Goal: Information Seeking & Learning: Understand process/instructions

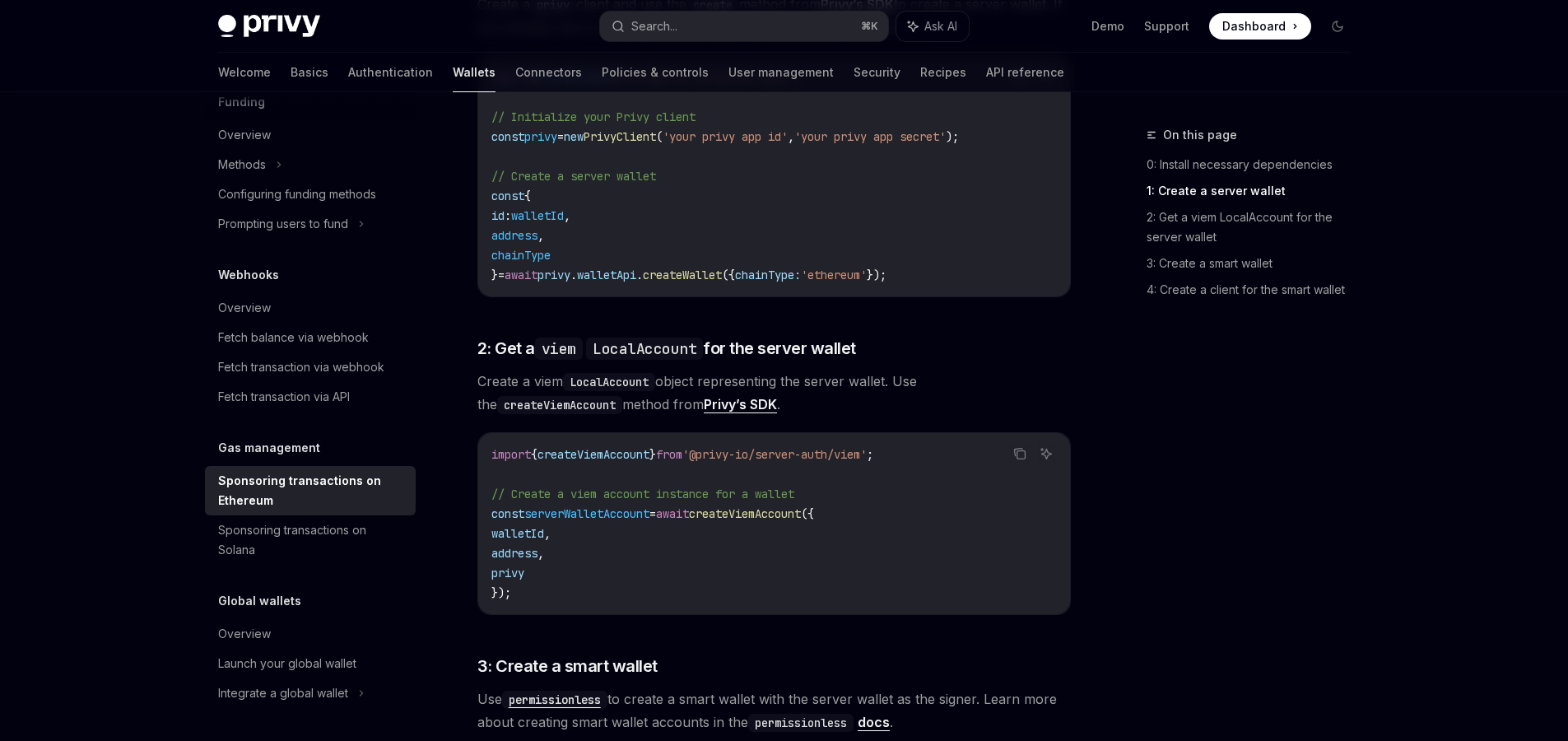
scroll to position [925, 0]
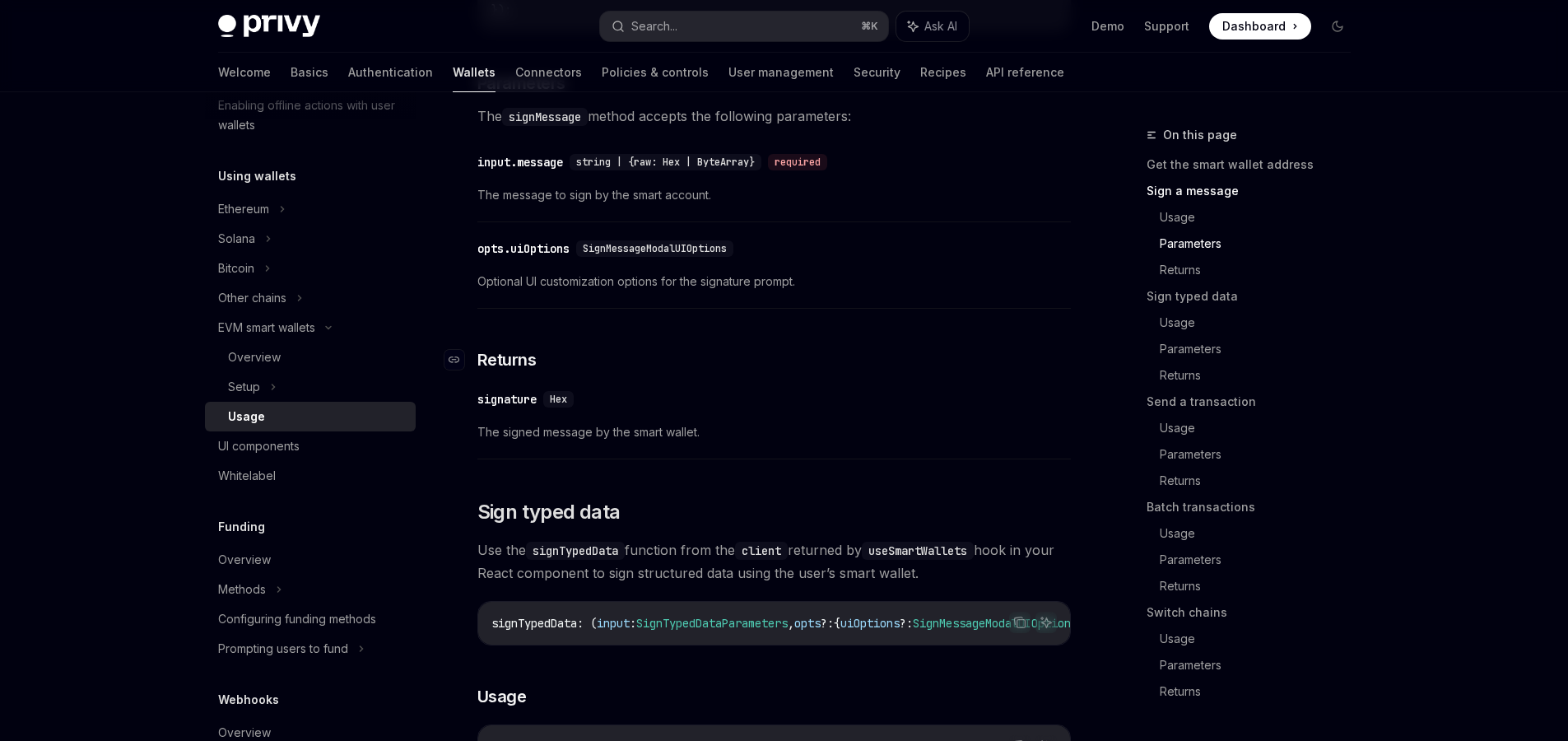
scroll to position [1351, 0]
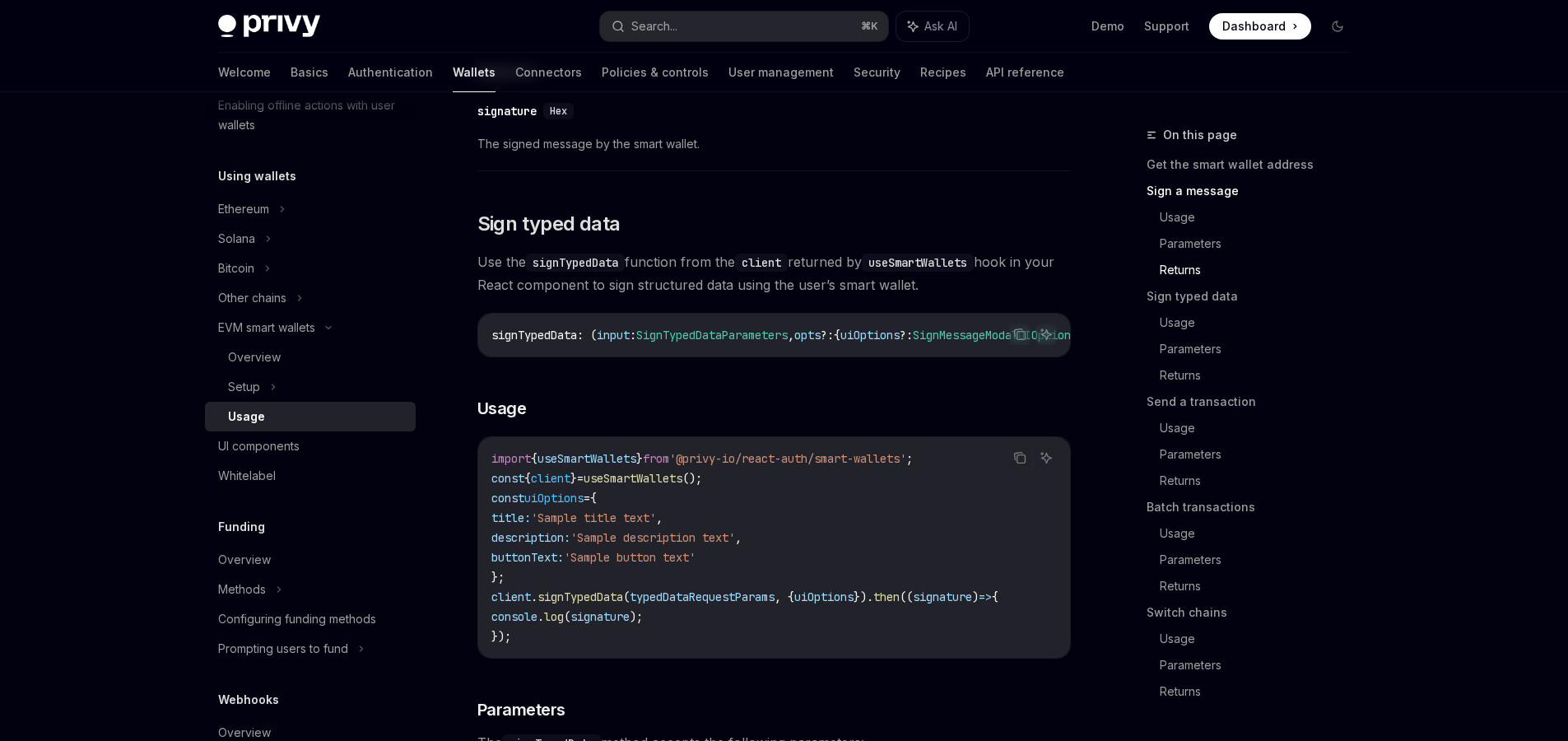
drag, startPoint x: 700, startPoint y: 384, endPoint x: 715, endPoint y: 380, distance: 15.5
drag, startPoint x: 795, startPoint y: 366, endPoint x: 840, endPoint y: 362, distance: 45.2
click at [840, 356] on div "signTypedData : ( input : SignTypedDataParameters , opts ?: { uiOptions ?: Sign…" at bounding box center [774, 335] width 592 height 43
drag, startPoint x: 840, startPoint y: 361, endPoint x: 852, endPoint y: 361, distance: 12.0
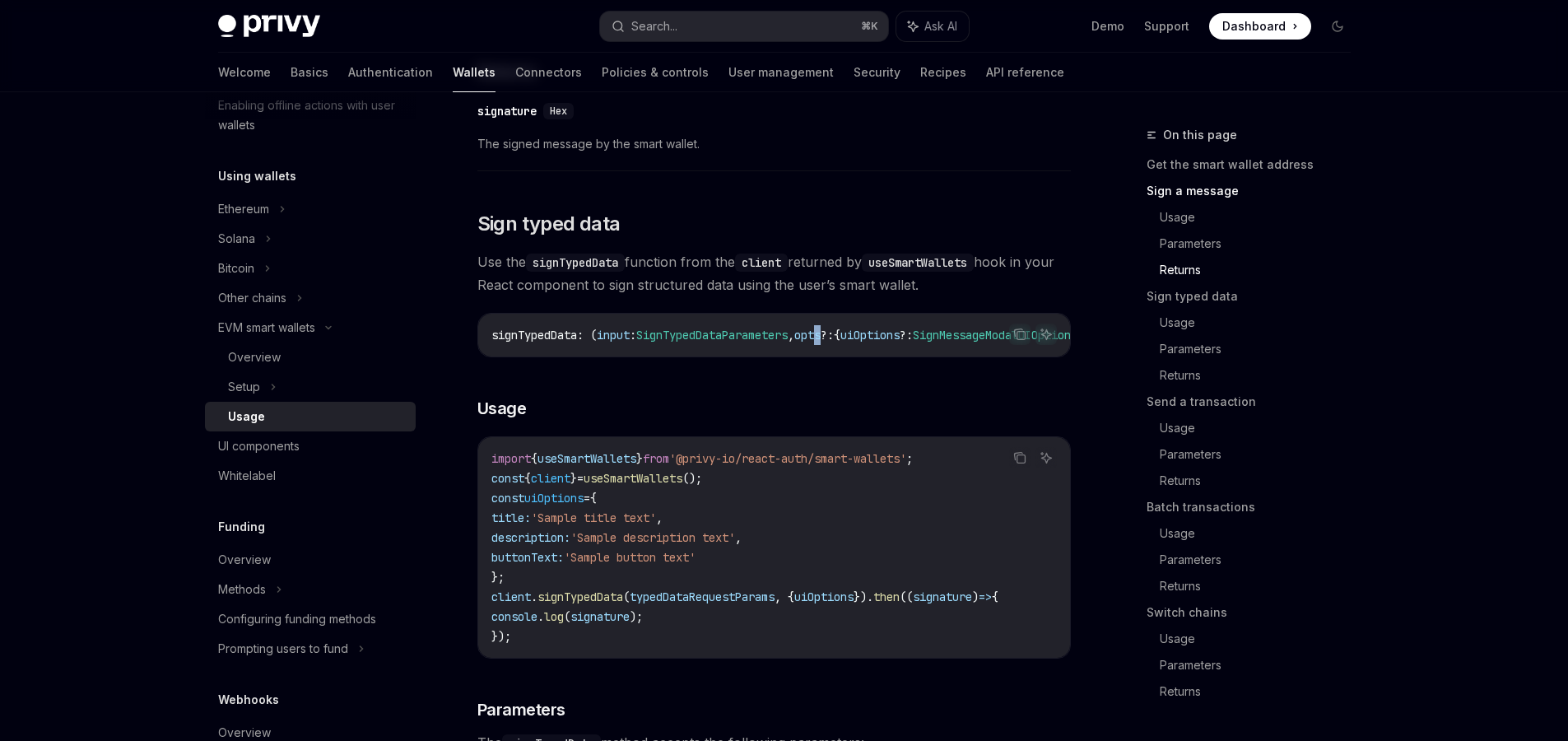
click at [852, 343] on span "signTypedData : ( input : SignTypedDataParameters , opts ?: { uiOptions ?: Sign…" at bounding box center [837, 334] width 691 height 14
drag, startPoint x: 826, startPoint y: 367, endPoint x: 837, endPoint y: 368, distance: 11.0
click at [837, 356] on div "signTypedData : ( input : SignTypedDataParameters , opts ?: { uiOptions ?: Sign…" at bounding box center [774, 335] width 592 height 43
drag, startPoint x: 825, startPoint y: 374, endPoint x: 851, endPoint y: 375, distance: 26.0
click at [851, 356] on div "signTypedData : ( input : SignTypedDataParameters , opts ?: { uiOptions ?: Sign…" at bounding box center [774, 335] width 592 height 43
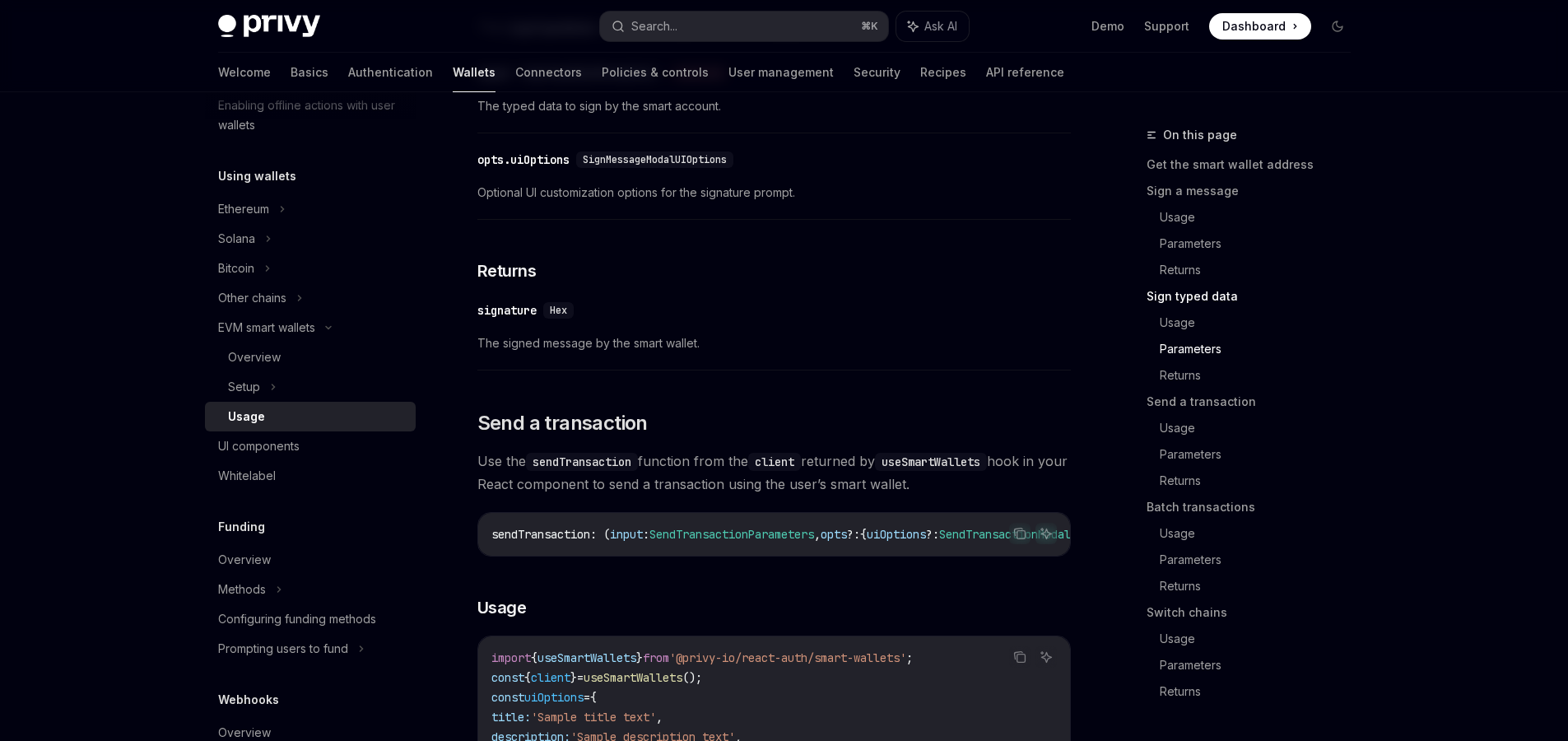
scroll to position [1277, 0]
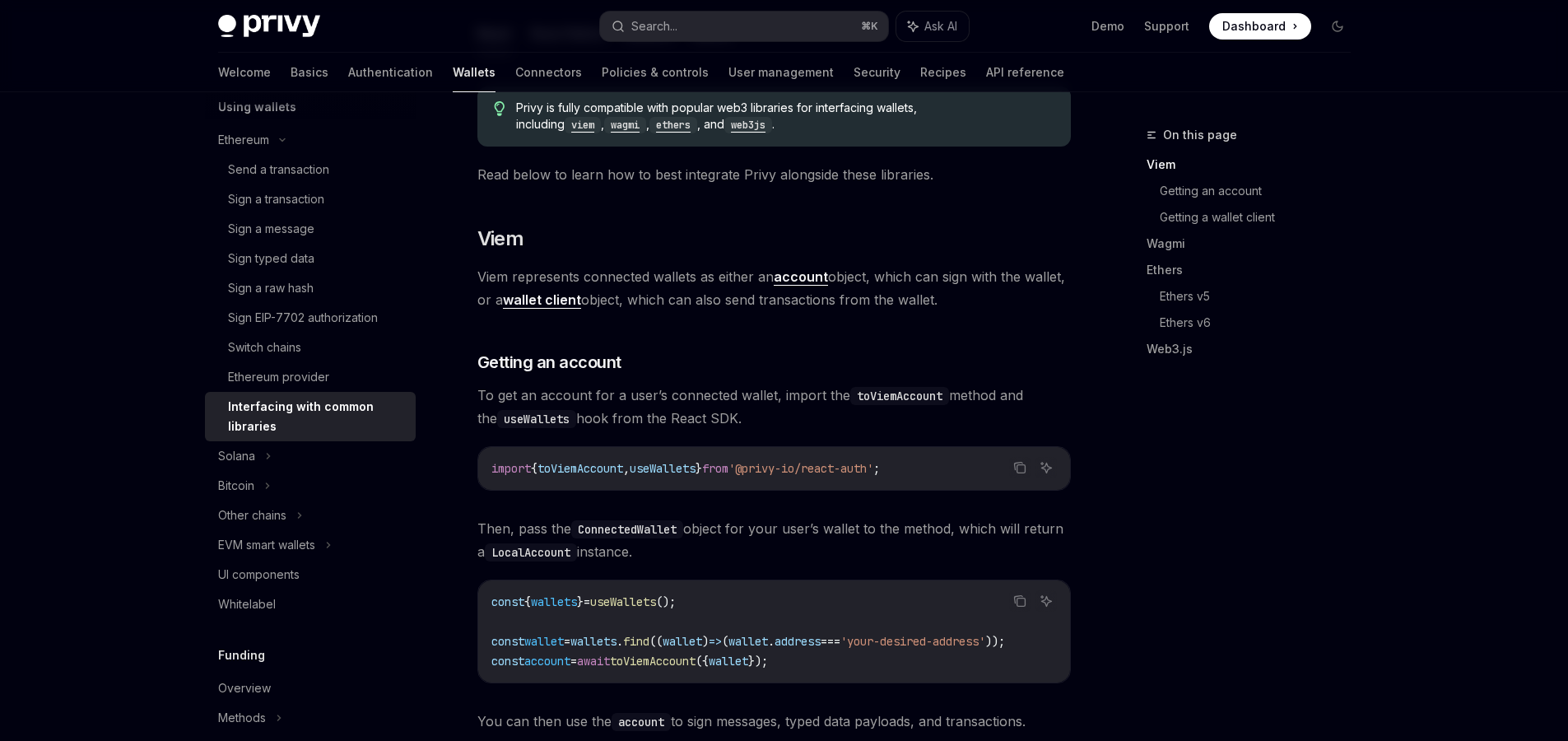
scroll to position [273, 0]
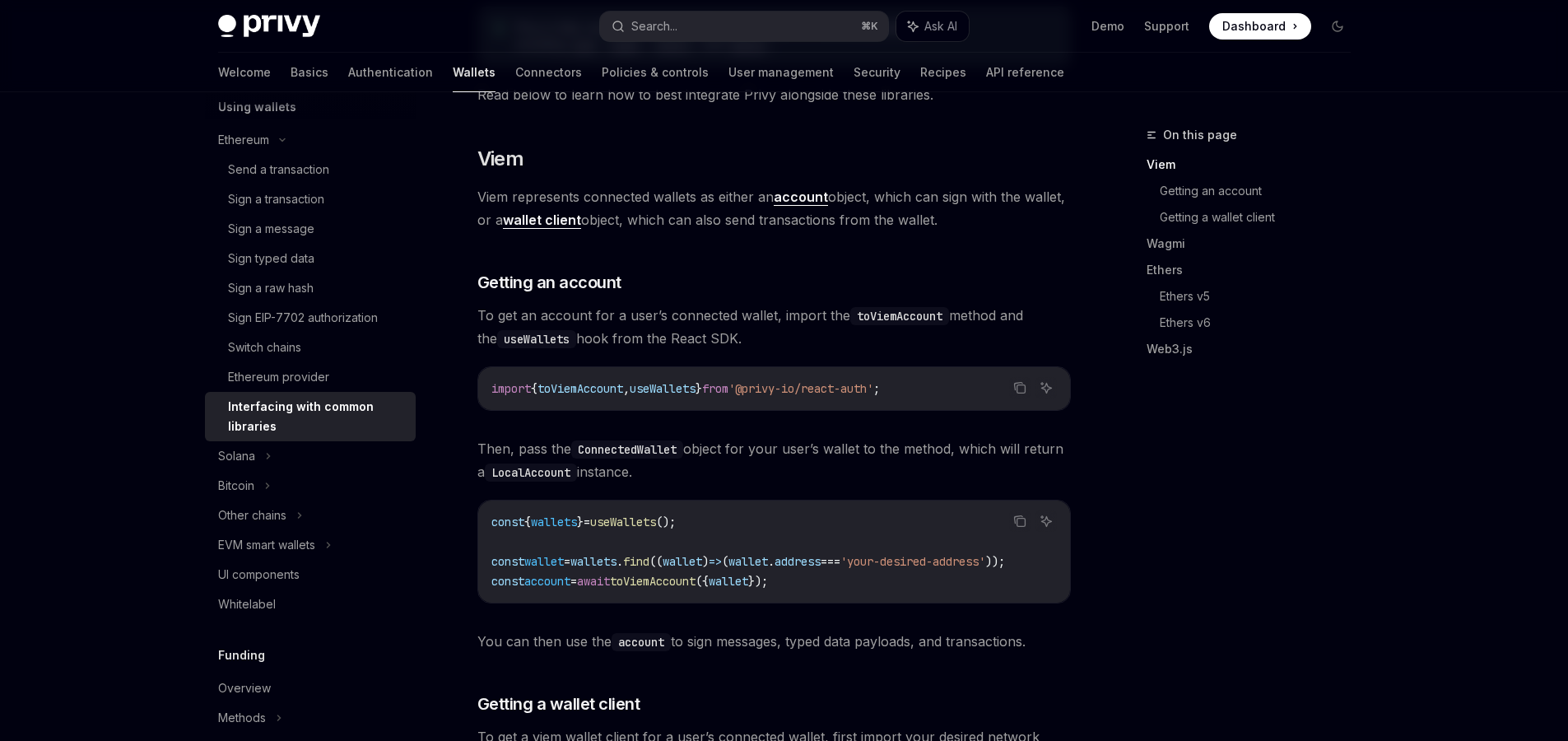
click at [594, 393] on span "toViemAccount" at bounding box center [579, 388] width 85 height 14
click at [594, 393] on span "toViemAccount" at bounding box center [579, 388] width 85 height 14
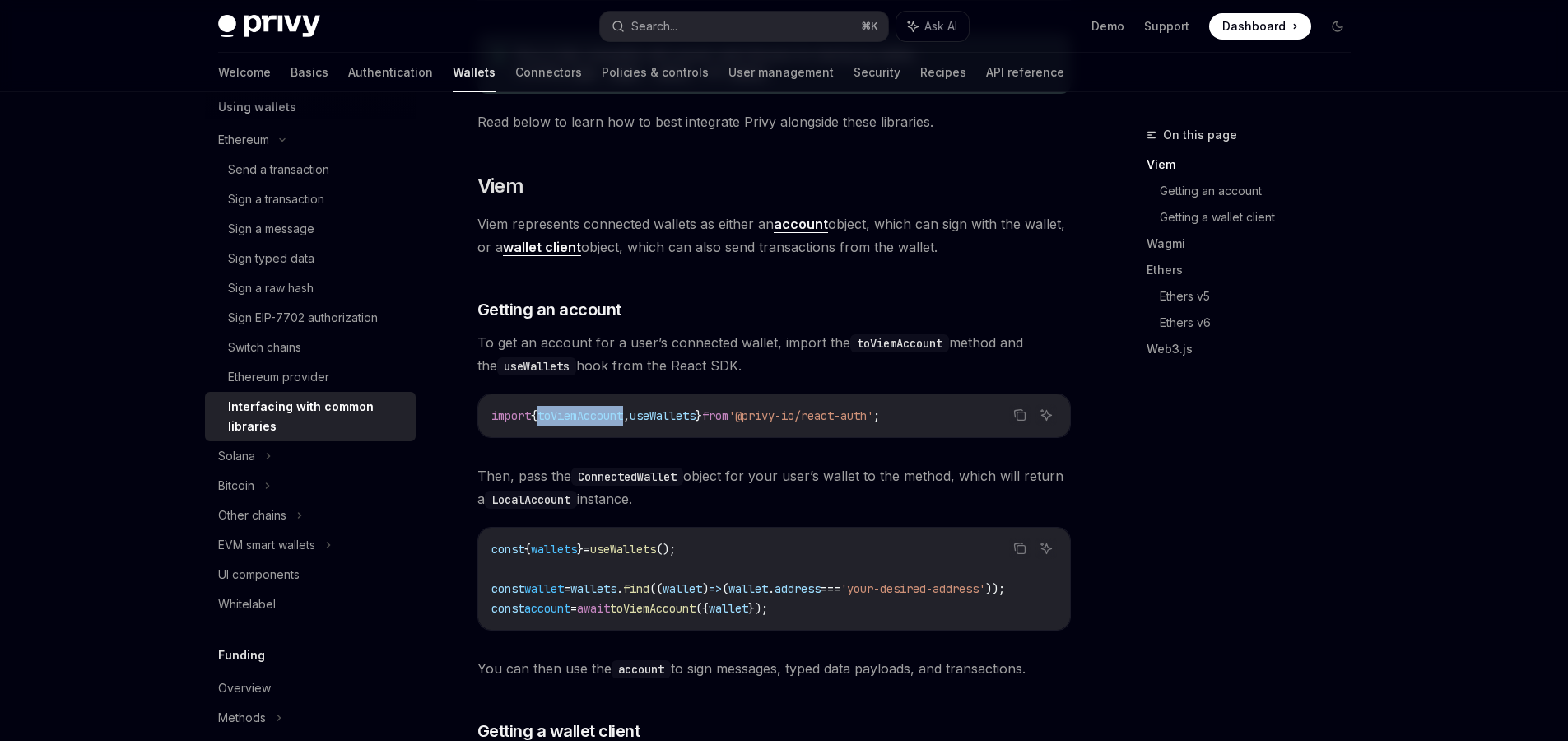
scroll to position [0, 0]
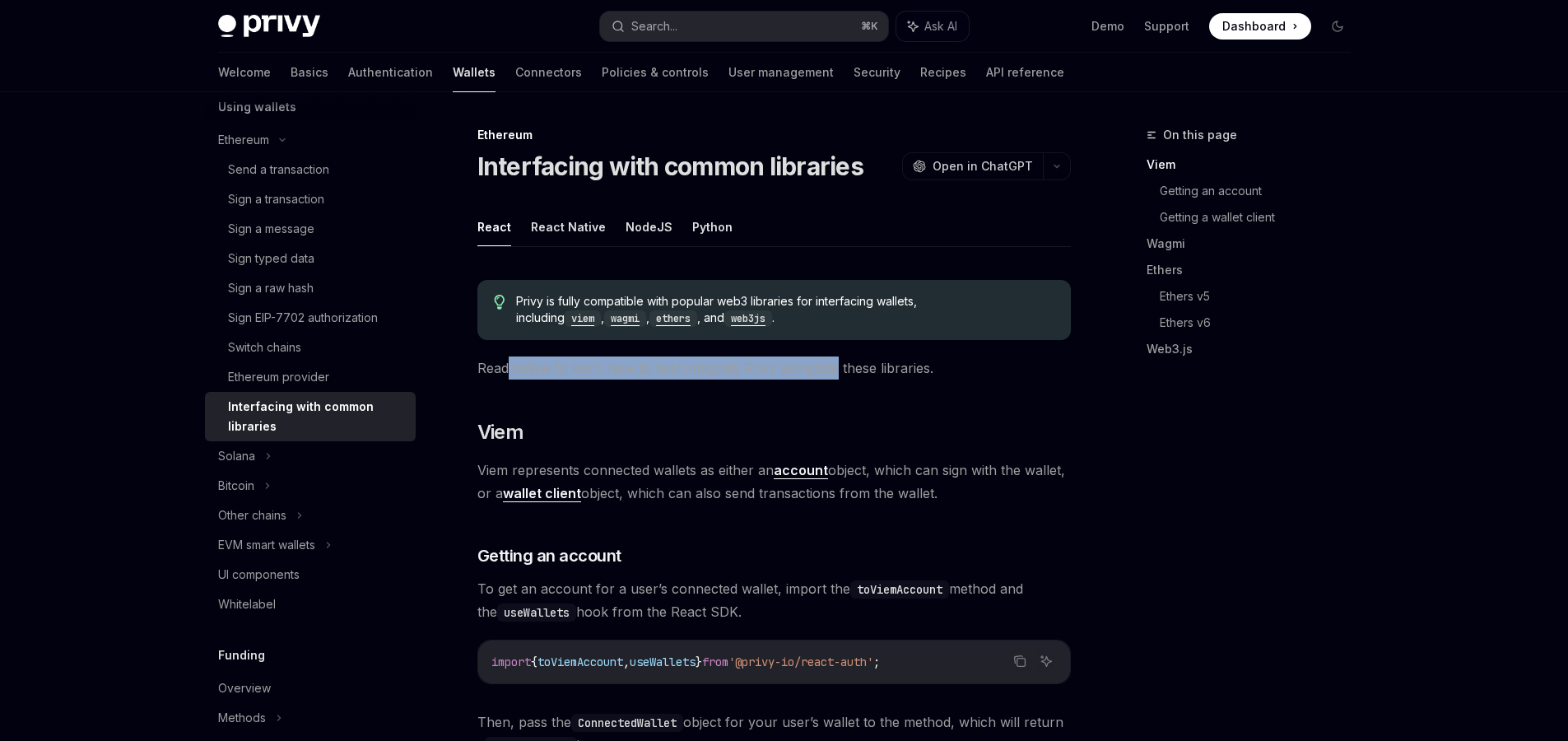
drag, startPoint x: 508, startPoint y: 377, endPoint x: 831, endPoint y: 367, distance: 323.2
click at [831, 367] on span "Read below to learn how to best integrate Privy alongside these libraries." at bounding box center [774, 368] width 594 height 23
click at [821, 372] on span "Read below to learn how to best integrate Privy alongside these libraries." at bounding box center [774, 368] width 594 height 23
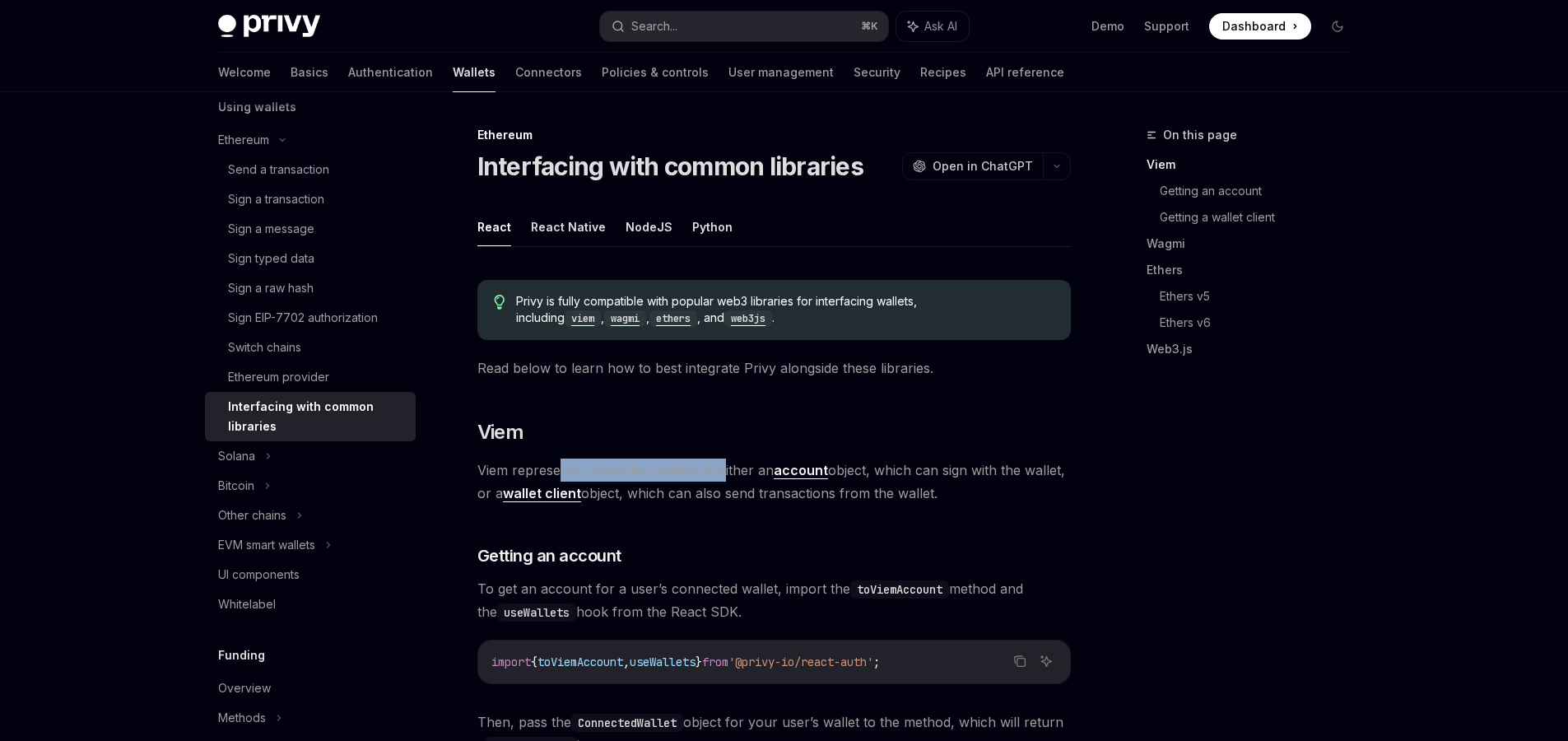
drag, startPoint x: 561, startPoint y: 468, endPoint x: 722, endPoint y: 460, distance: 161.2
click at [722, 460] on span "Viem represents connected wallets as either an account object, which can sign w…" at bounding box center [774, 482] width 594 height 46
click at [723, 488] on span "Viem represents connected wallets as either an account object, which can sign w…" at bounding box center [774, 482] width 594 height 46
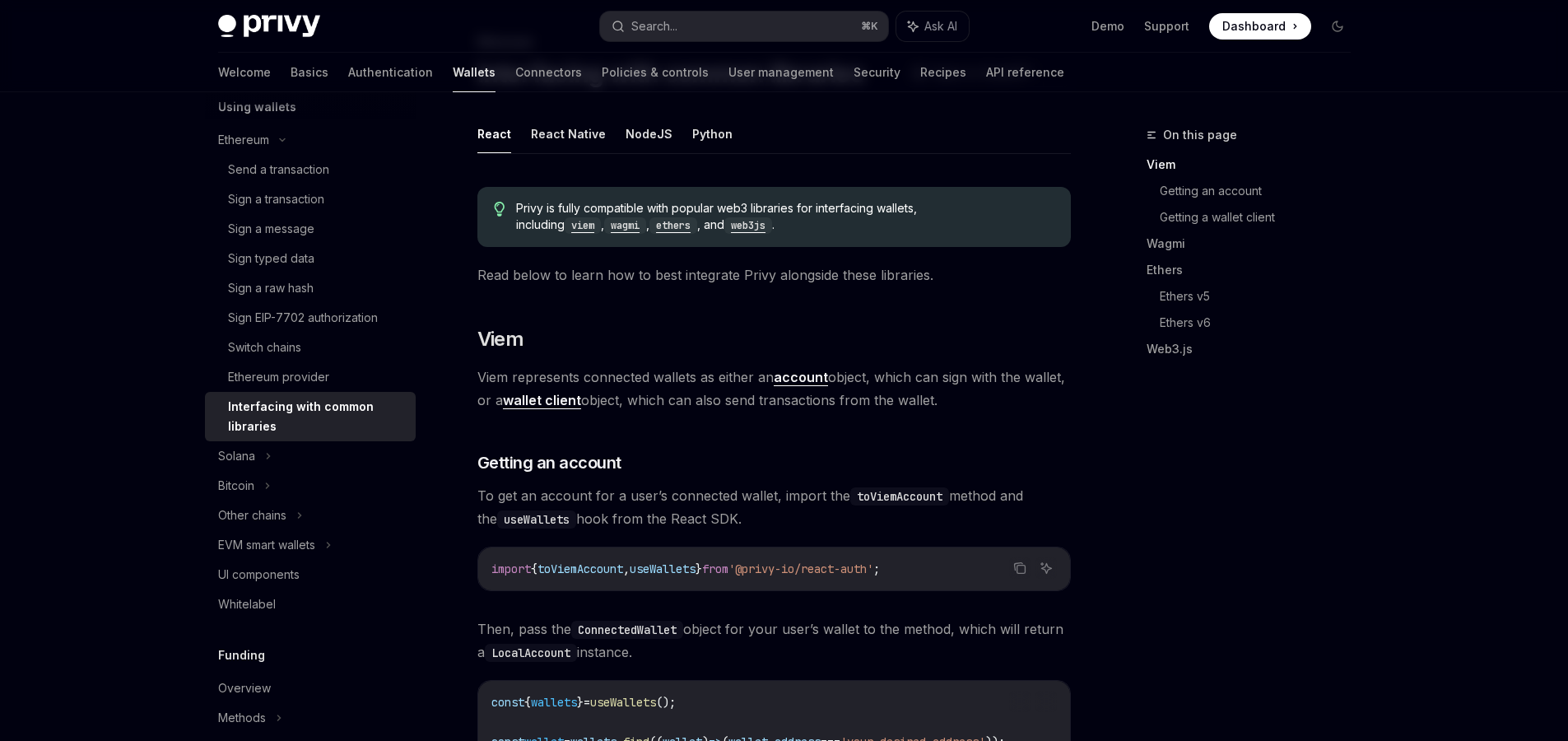
scroll to position [102, 0]
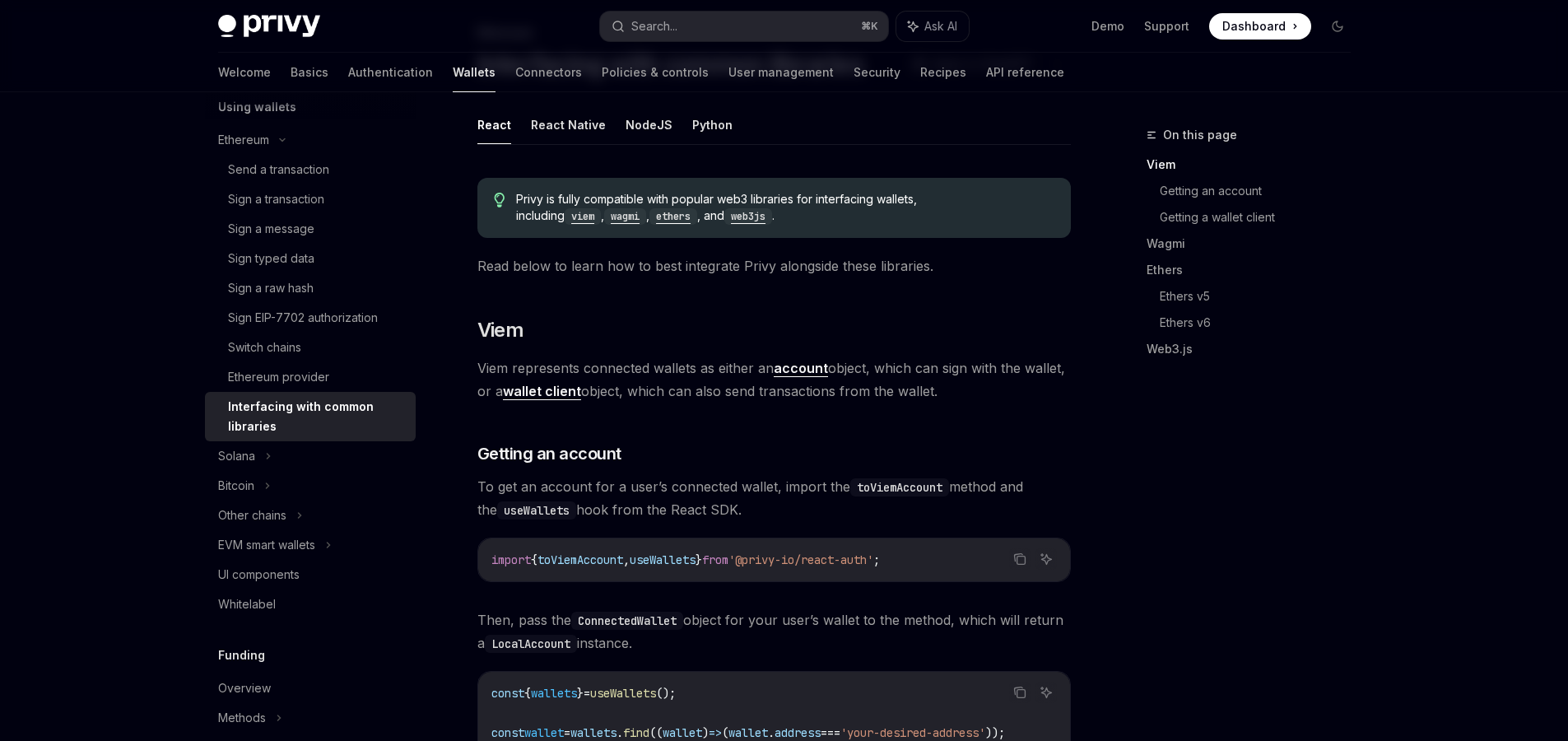
drag, startPoint x: 515, startPoint y: 483, endPoint x: 773, endPoint y: 510, distance: 259.4
click at [773, 510] on span "To get an account for a user’s connected wallet, import the toViemAccount metho…" at bounding box center [774, 498] width 594 height 46
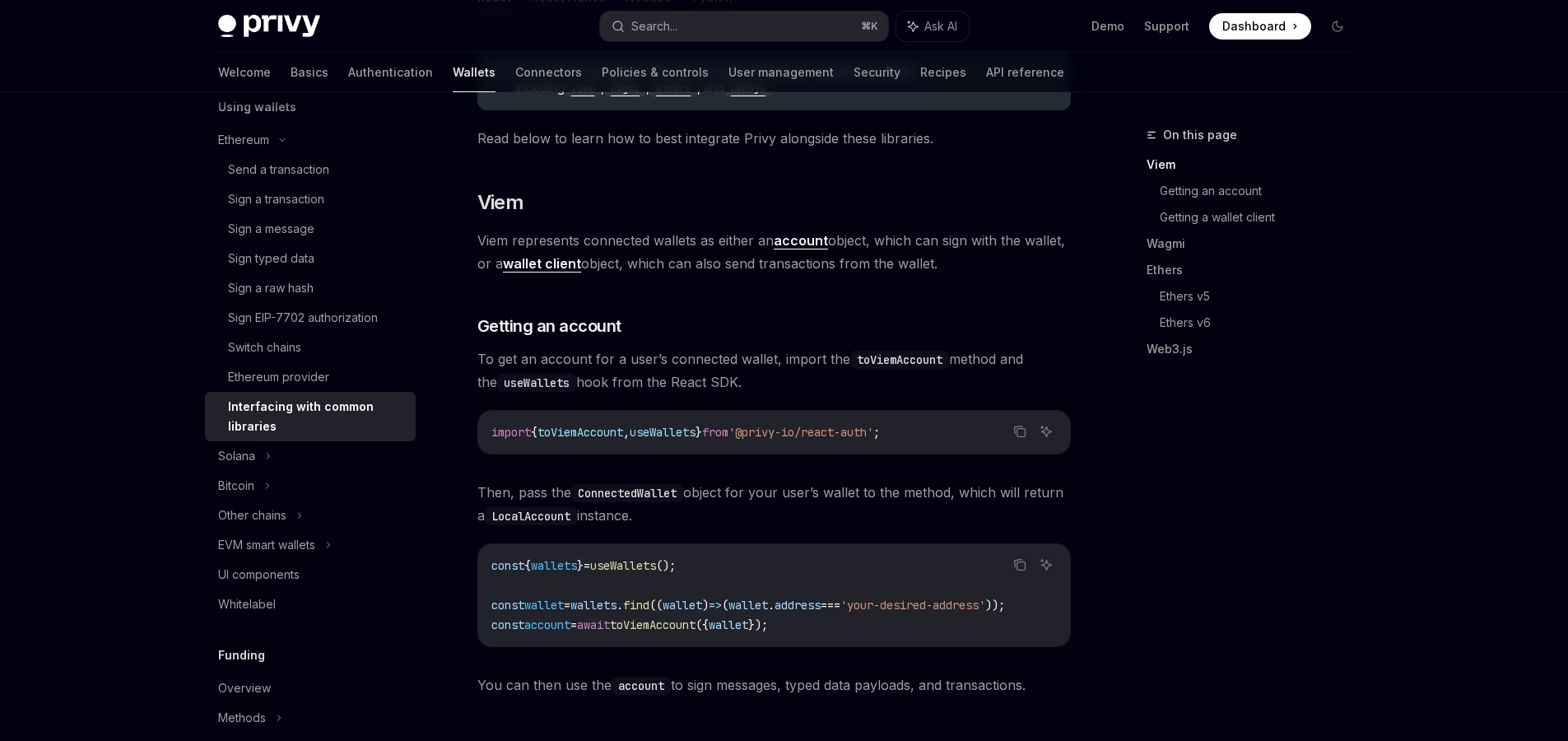
scroll to position [235, 0]
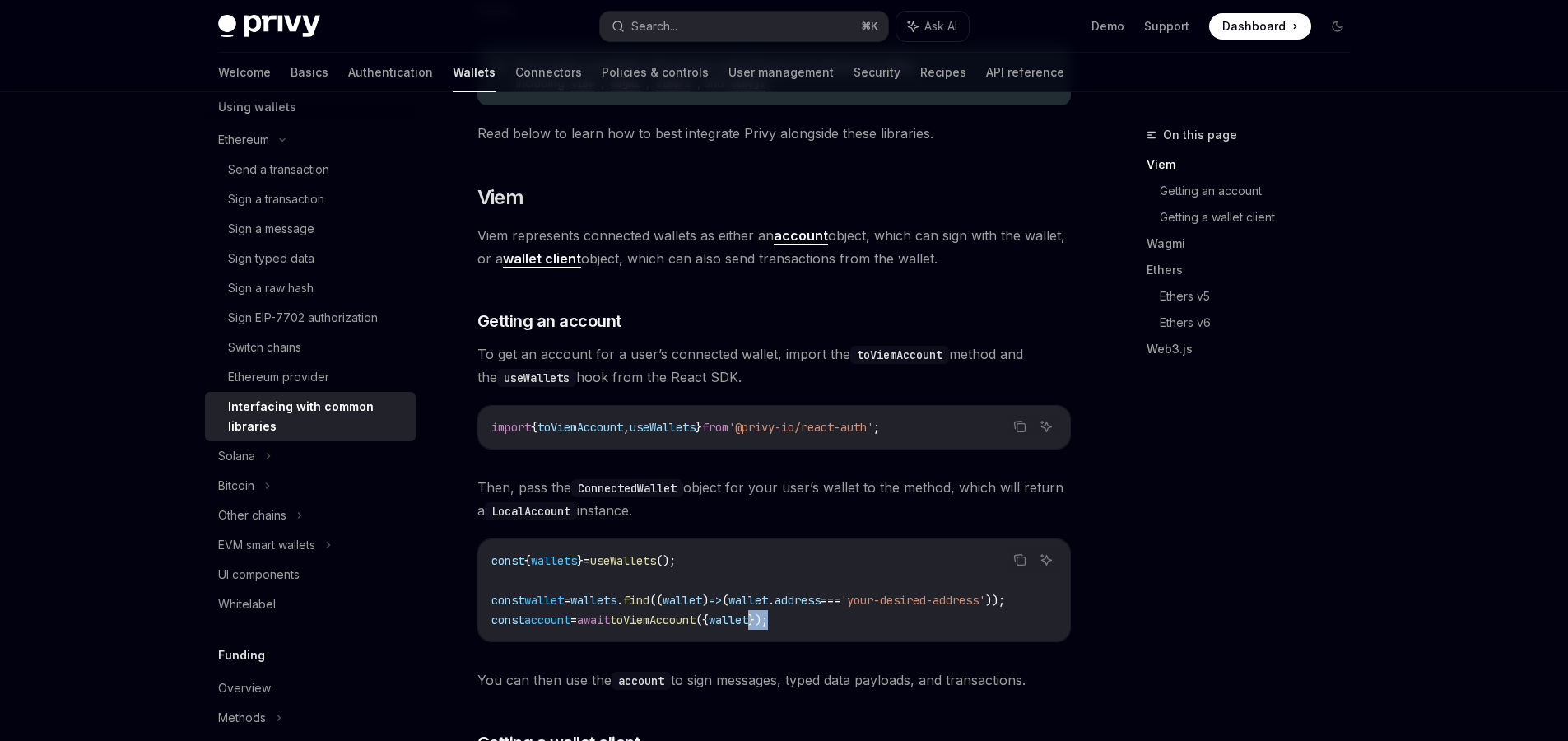
drag, startPoint x: 830, startPoint y: 619, endPoint x: 791, endPoint y: 622, distance: 39.1
click at [791, 622] on code "const { wallets } = useWallets (); const wallet = wallets . find (( wallet ) =>…" at bounding box center [773, 590] width 566 height 79
click at [768, 622] on span "});" at bounding box center [758, 619] width 20 height 14
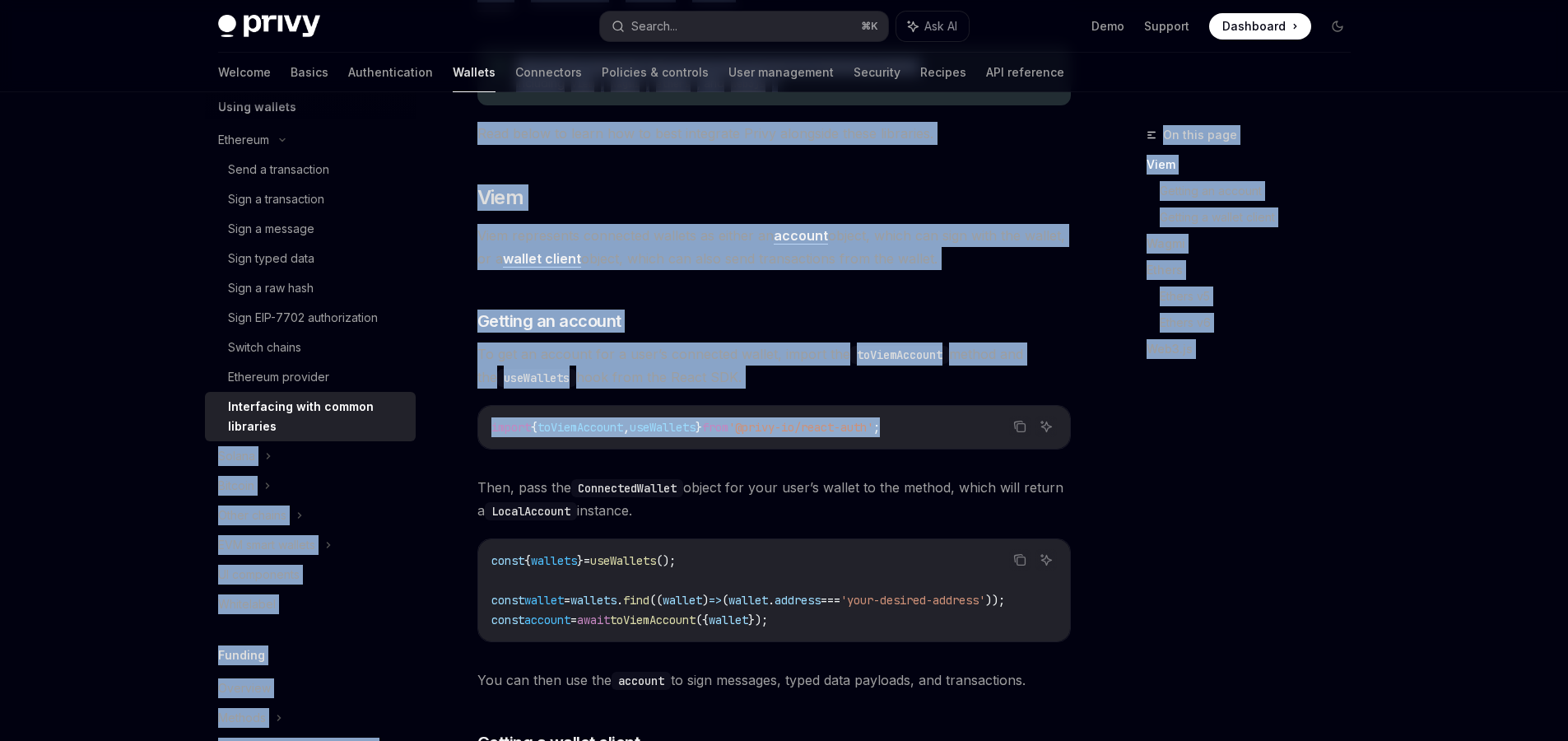
drag, startPoint x: 950, startPoint y: 424, endPoint x: 403, endPoint y: 426, distance: 547.0
copy div "Solana Bitcoin Other chains EVM smart wallets UI components Whitelabel Funding …"
click at [1029, 422] on button "Copy the contents from the code block" at bounding box center [1019, 426] width 21 height 21
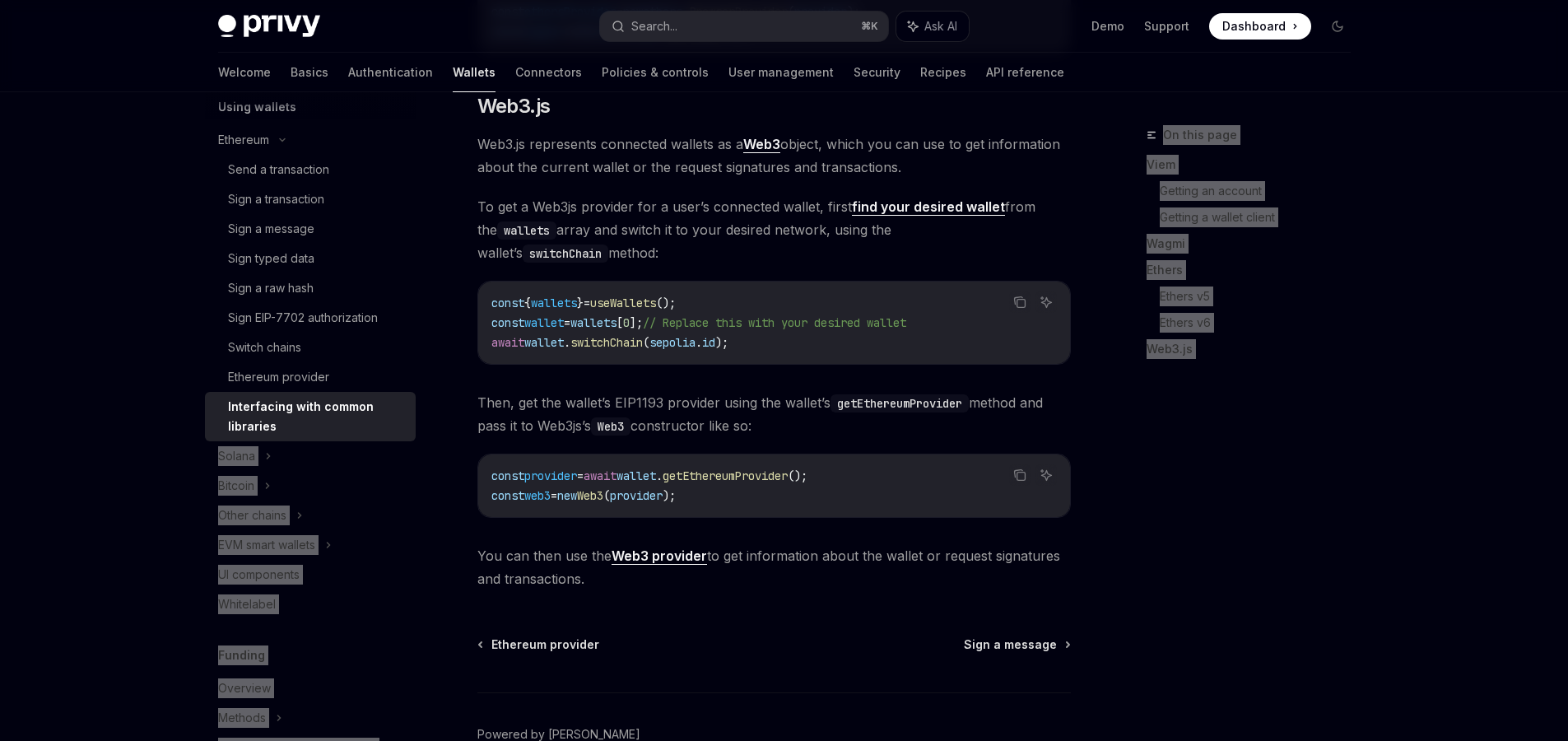
scroll to position [2045, 0]
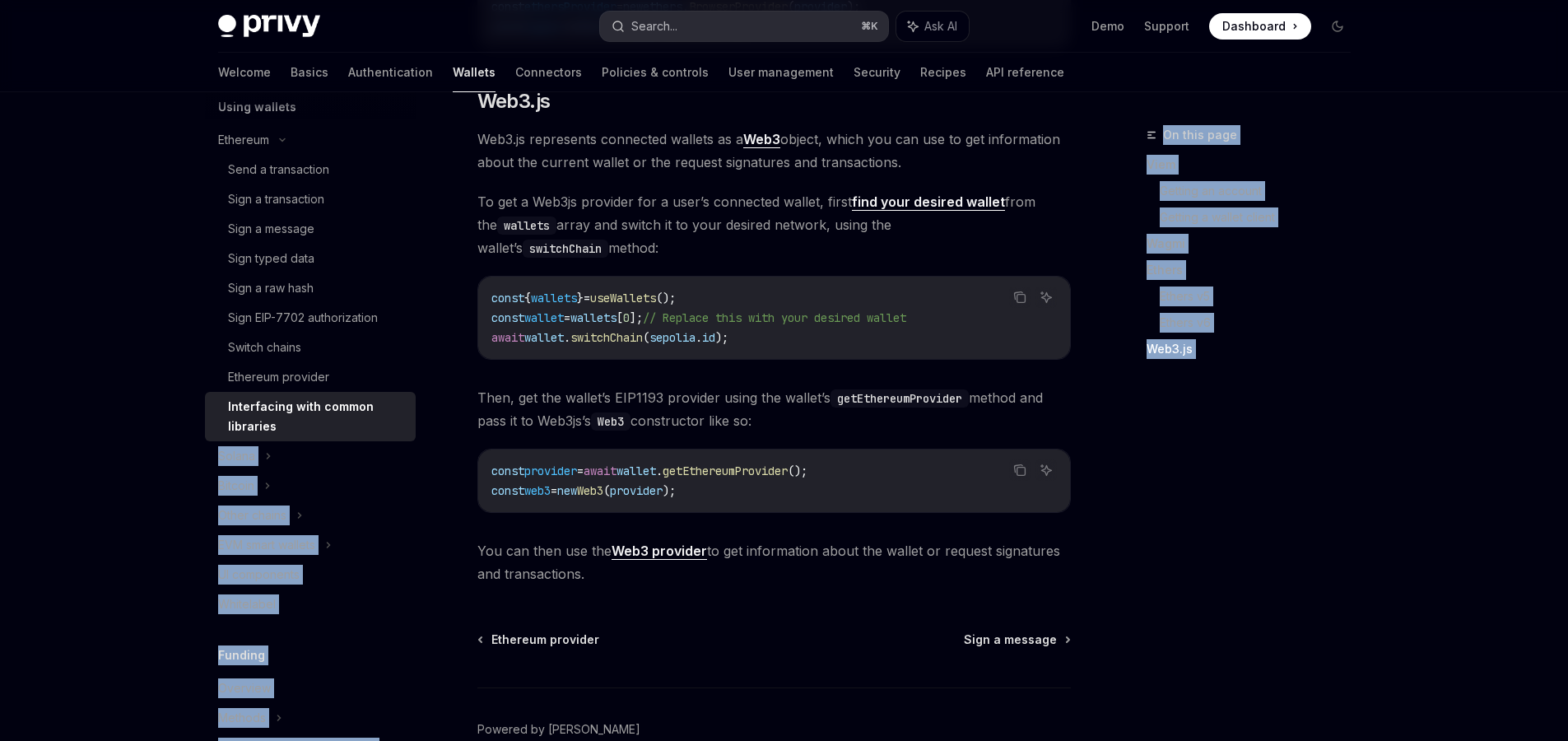
click at [638, 33] on div "Search..." at bounding box center [654, 26] width 46 height 20
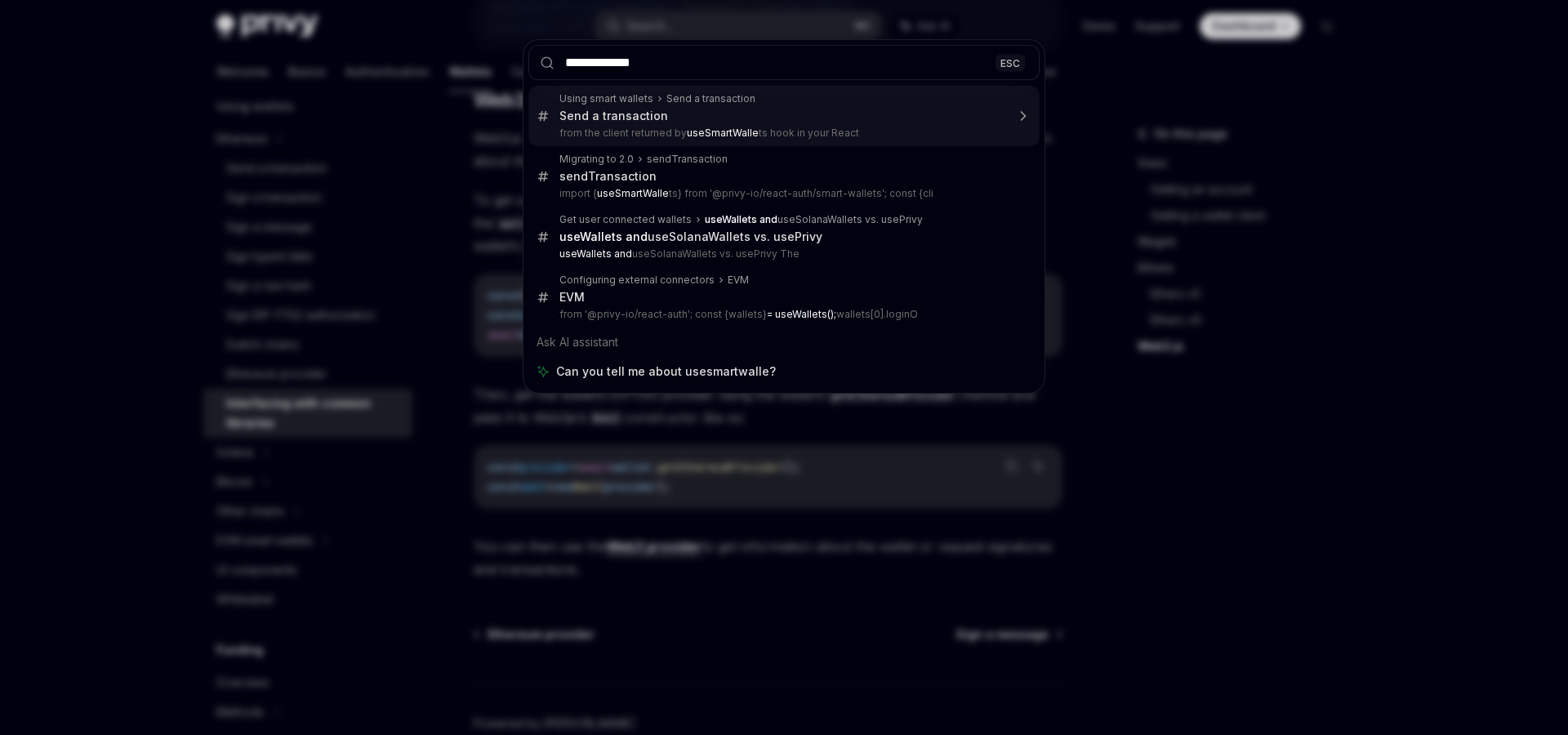
type input "**********"
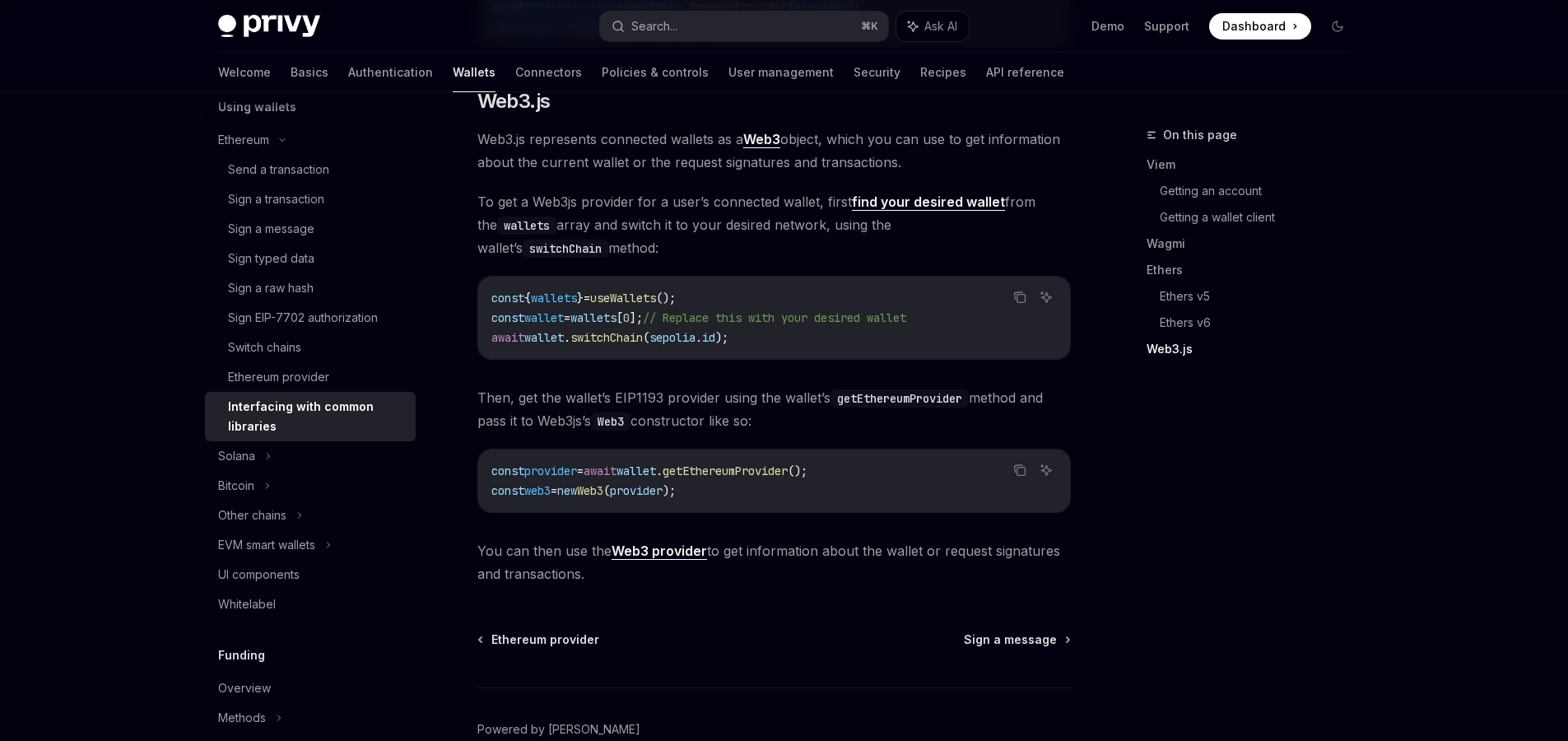
type textarea "*"
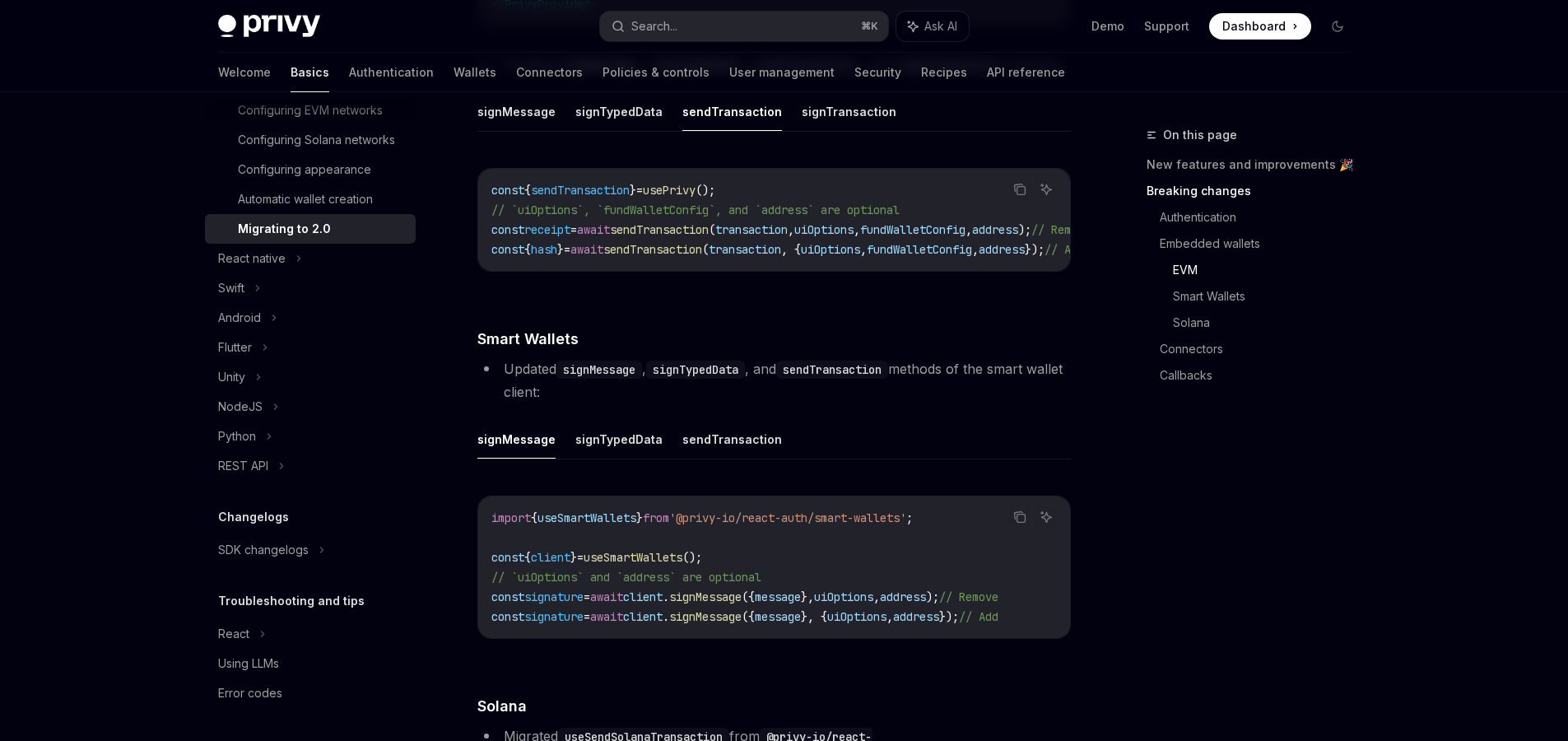
scroll to position [2438, 0]
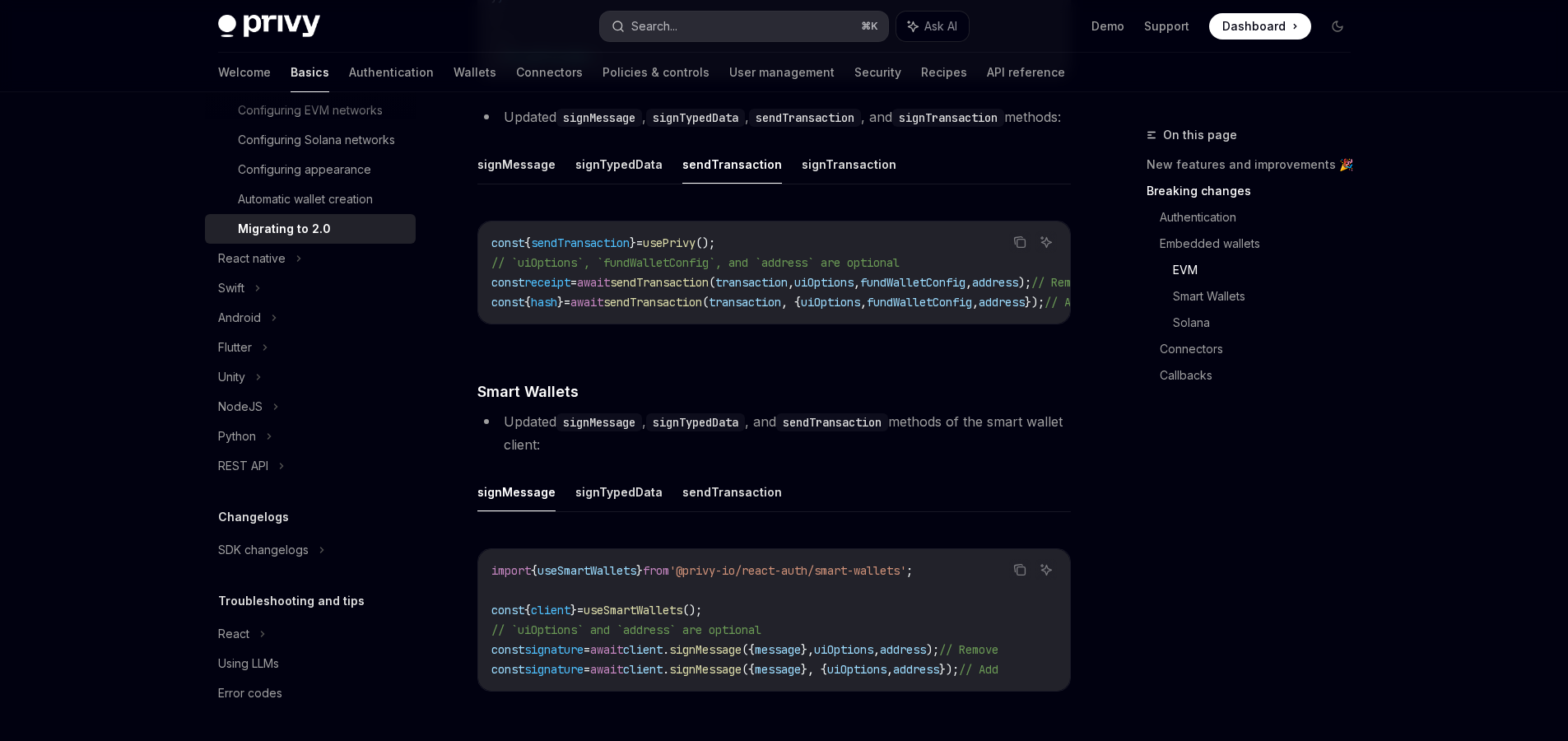
click at [703, 24] on button "Search... ⌘ K" at bounding box center [744, 26] width 288 height 30
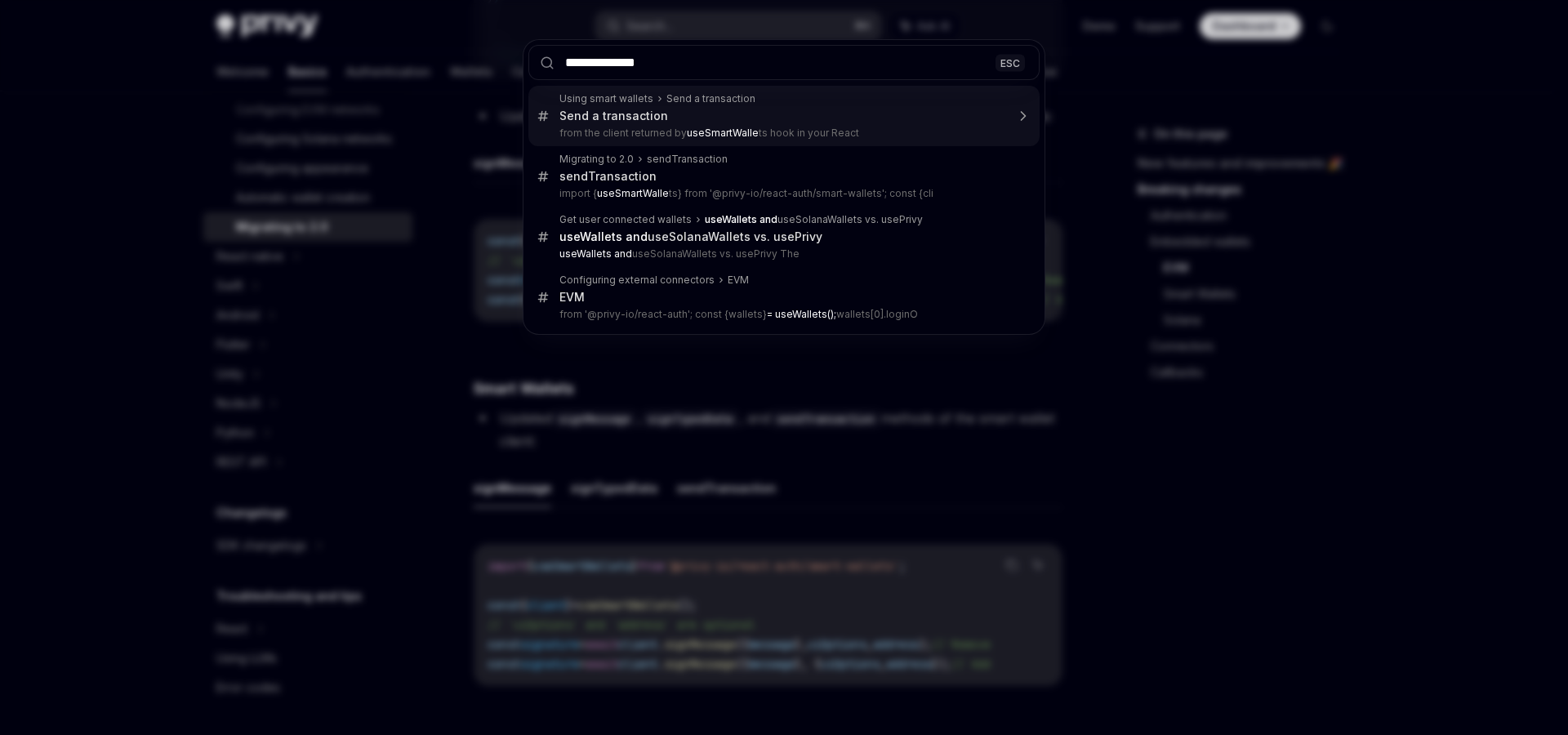
type input "**********"
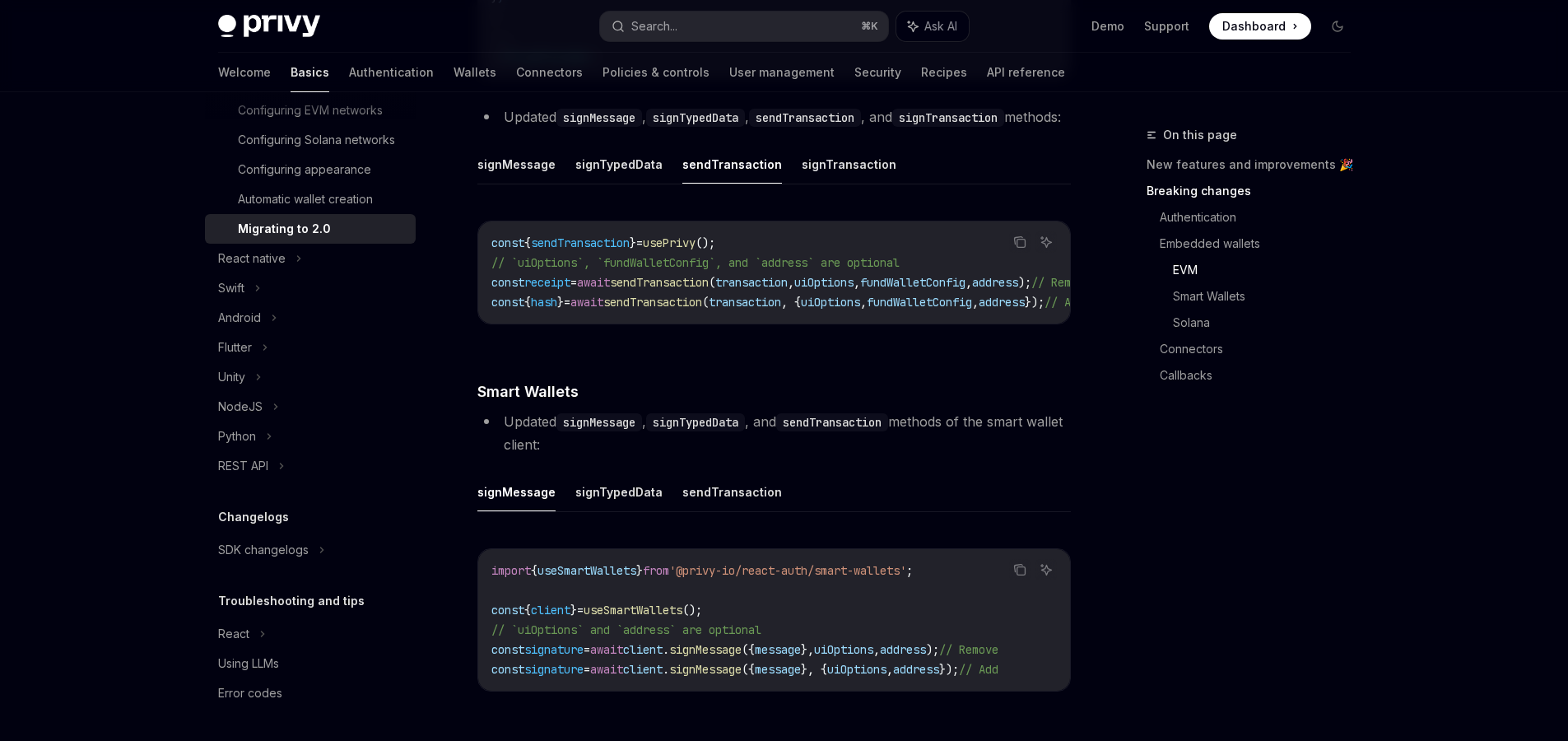
type textarea "*"
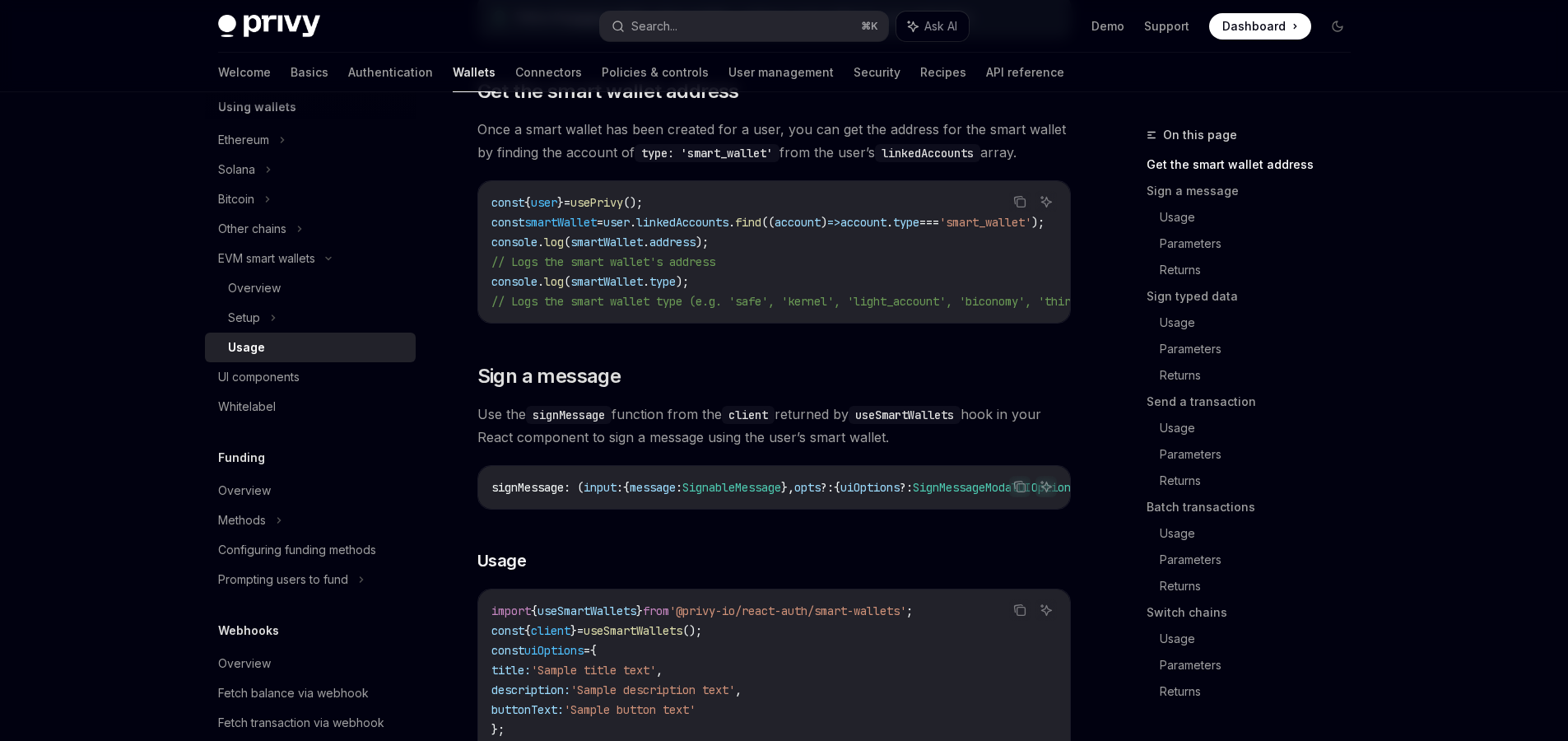
scroll to position [309, 0]
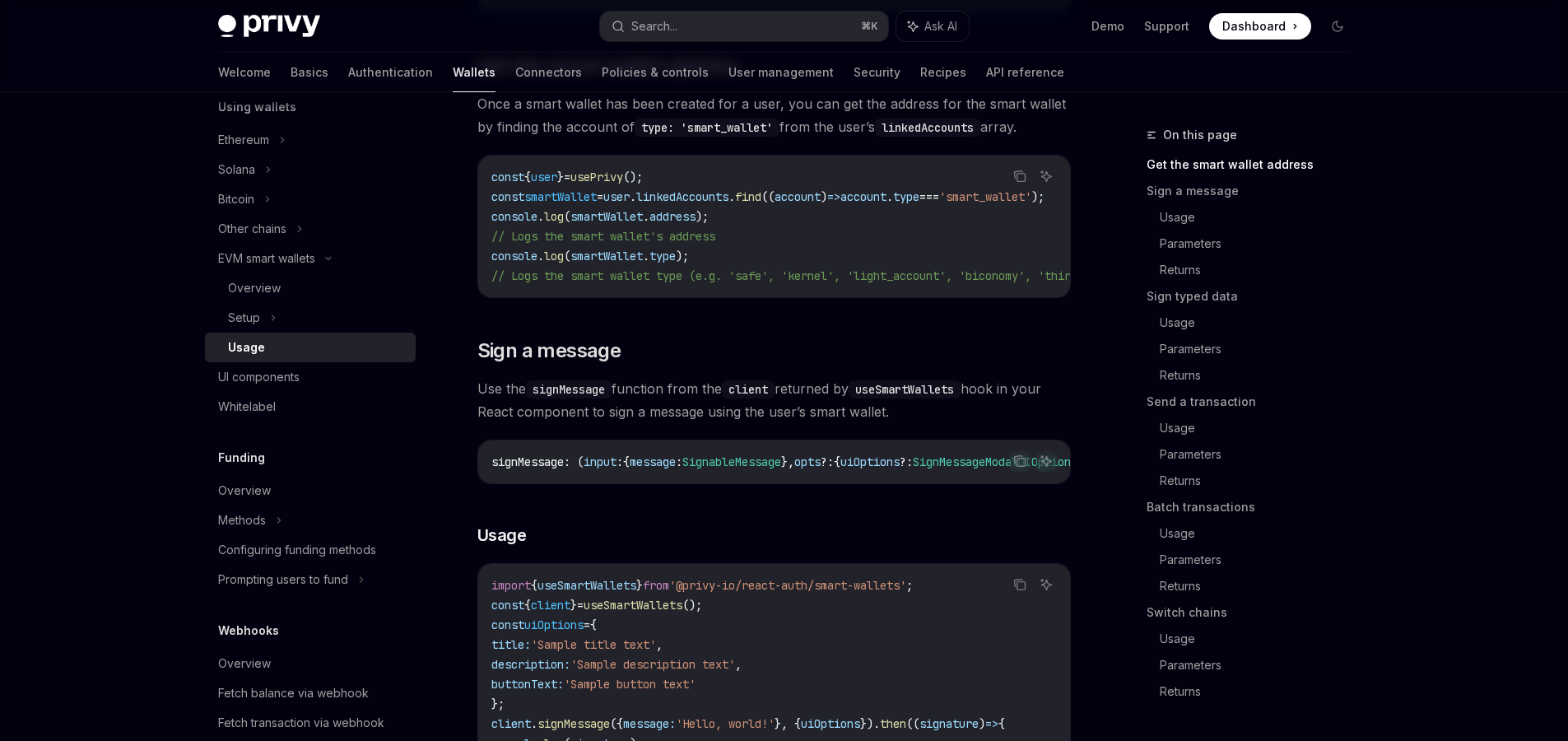
drag, startPoint x: 482, startPoint y: 389, endPoint x: 913, endPoint y: 411, distance: 431.6
click at [906, 423] on span "Use the signMessage function from the client returned by useSmartWallets hook i…" at bounding box center [774, 400] width 594 height 46
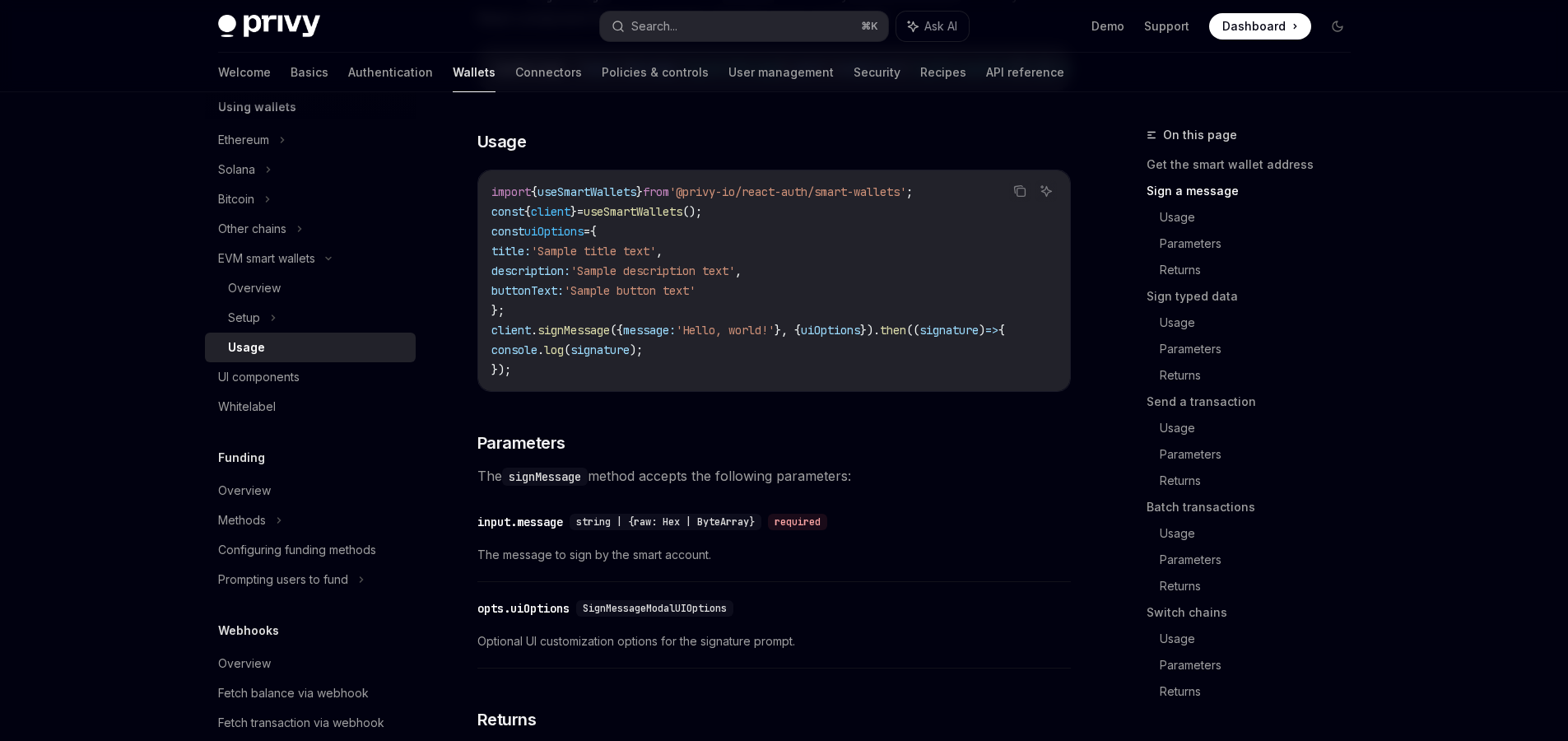
scroll to position [766, 0]
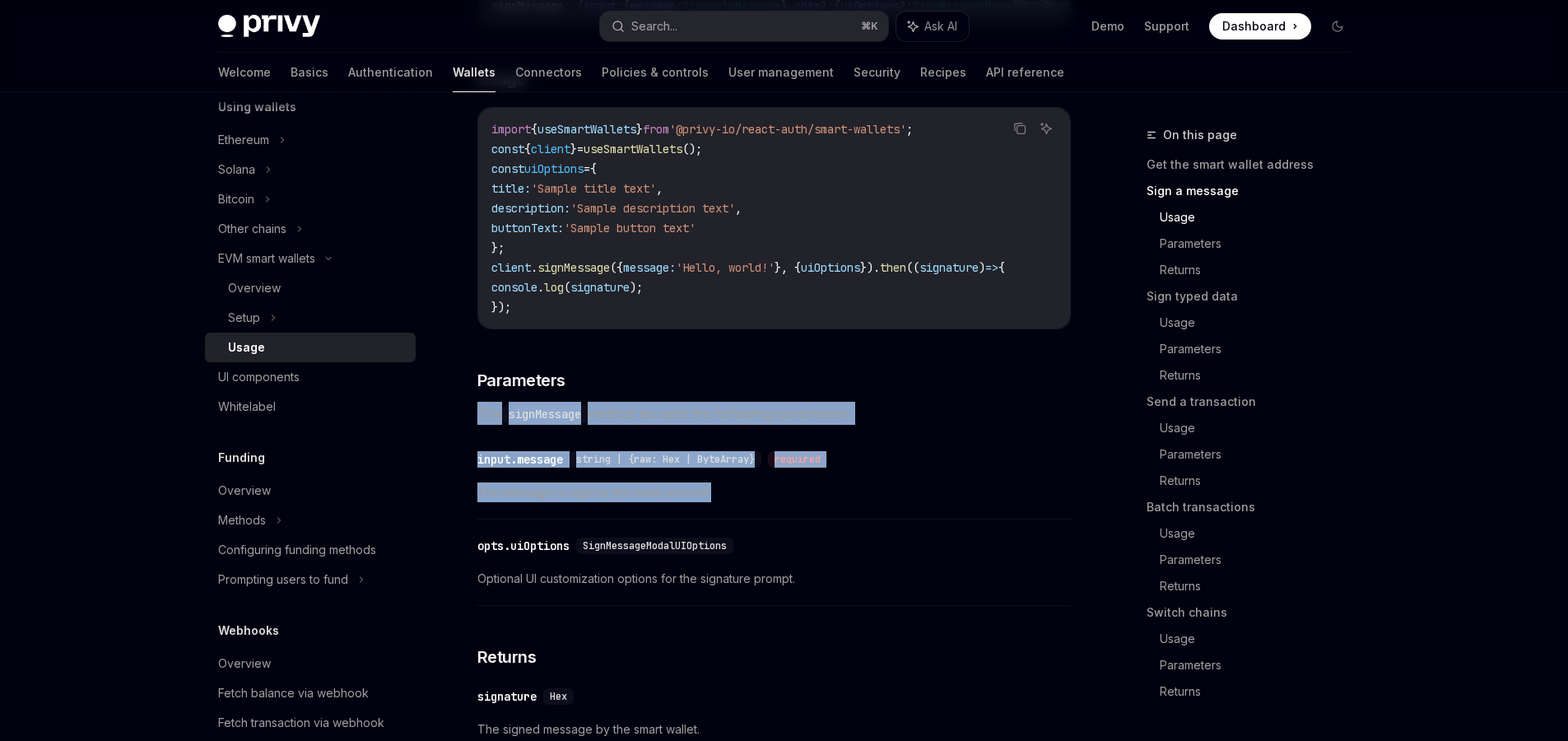
drag, startPoint x: 500, startPoint y: 434, endPoint x: 835, endPoint y: 532, distance: 349.0
click at [840, 503] on span "The message to sign by the smart account." at bounding box center [774, 492] width 594 height 20
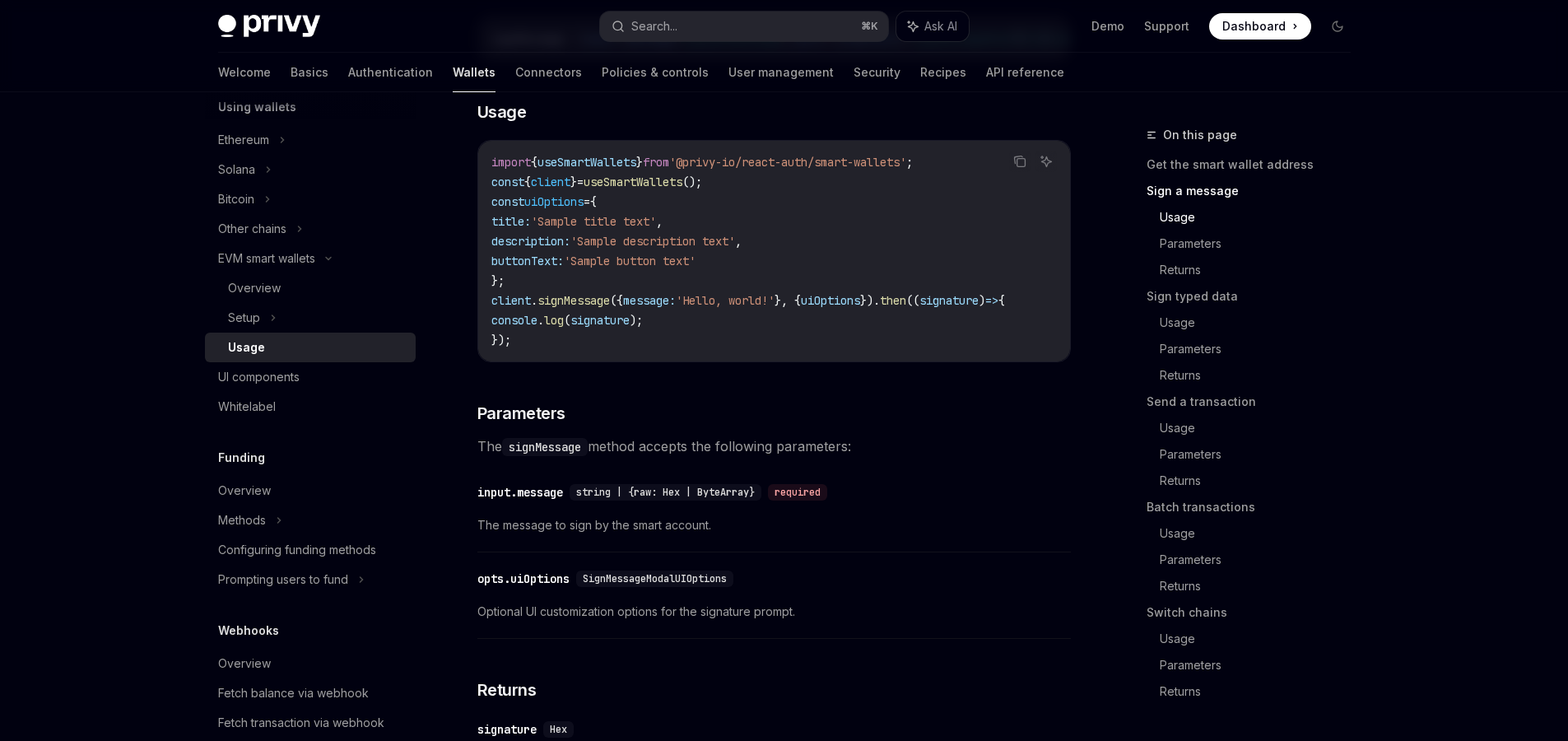
scroll to position [686, 0]
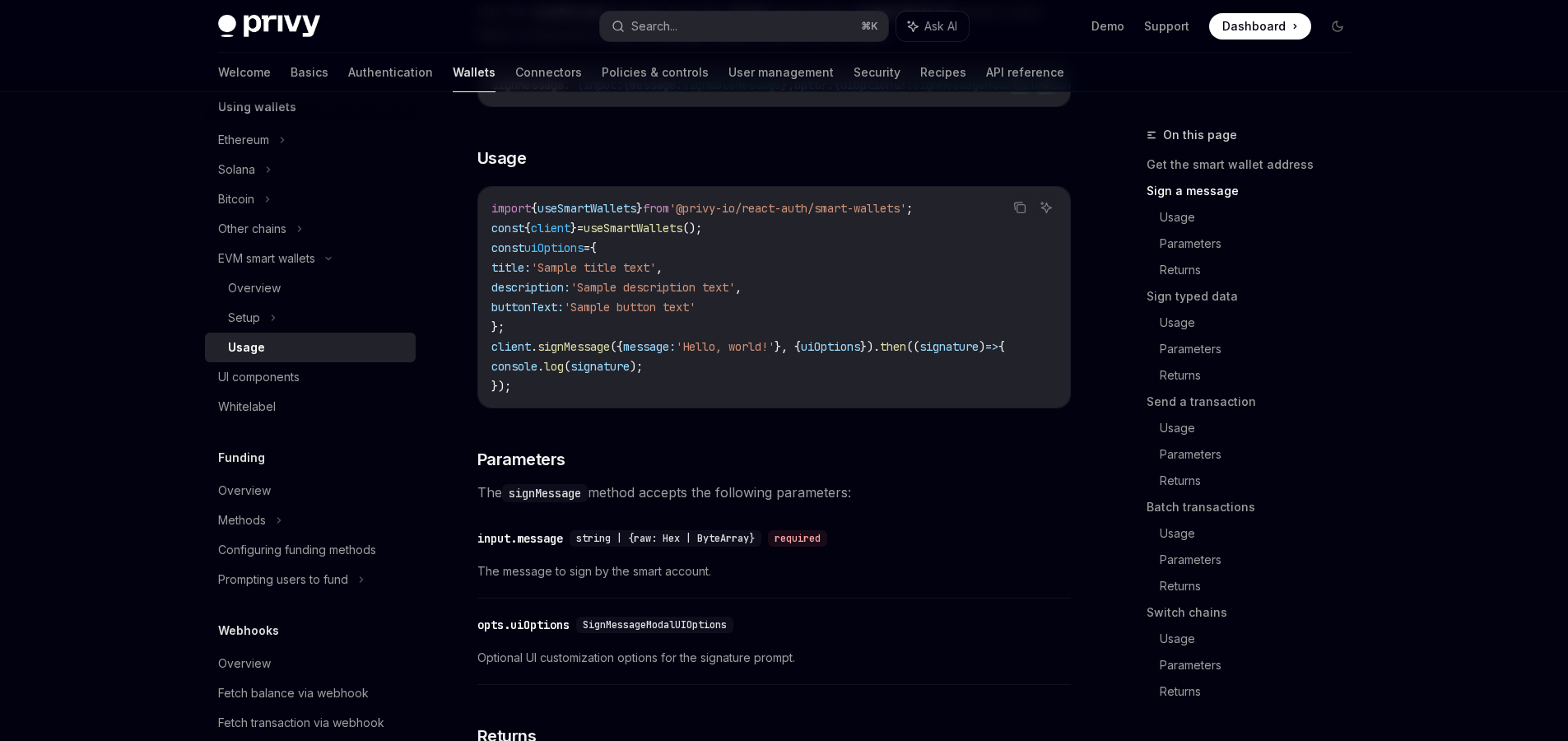
click at [565, 354] on span "signMessage" at bounding box center [573, 346] width 73 height 14
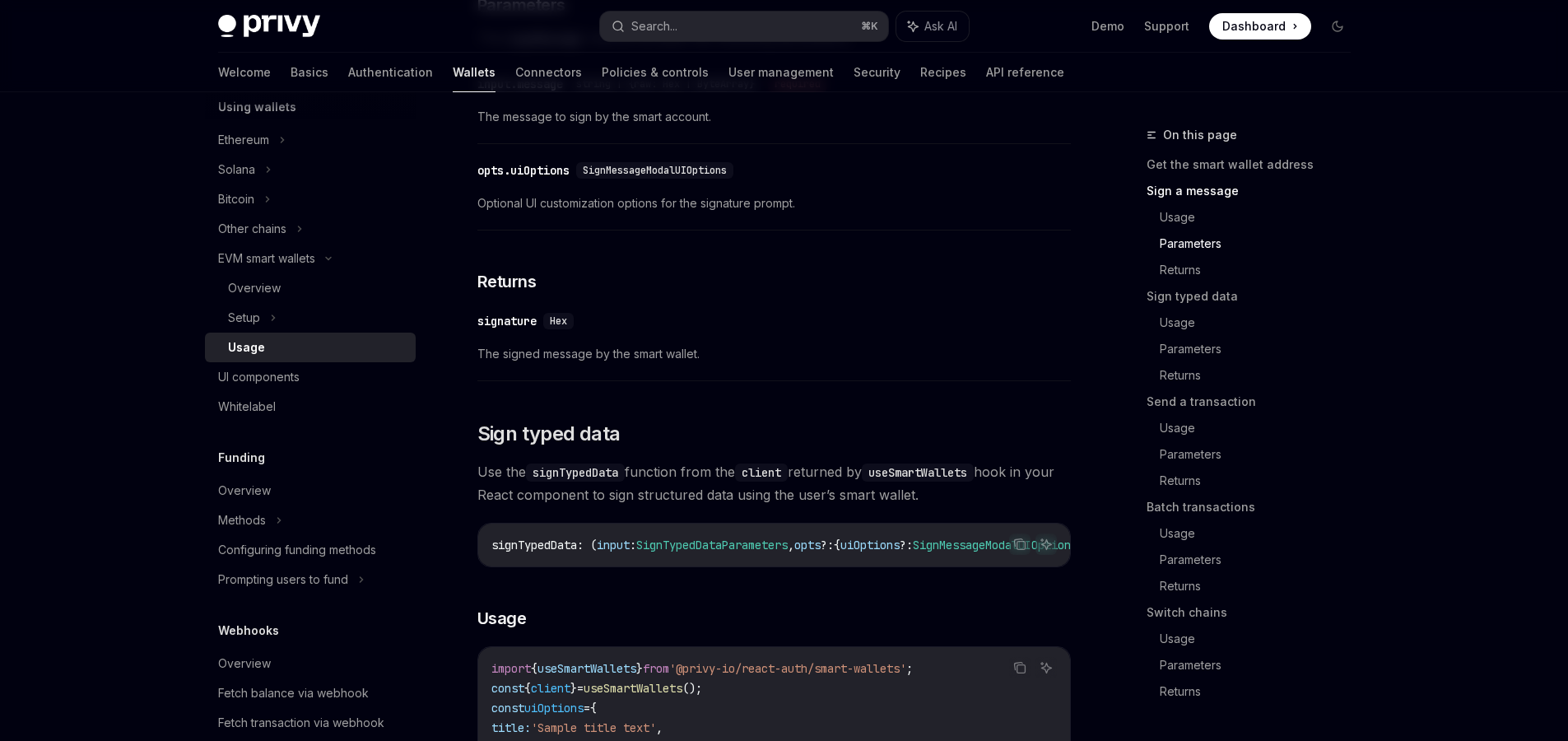
scroll to position [1159, 0]
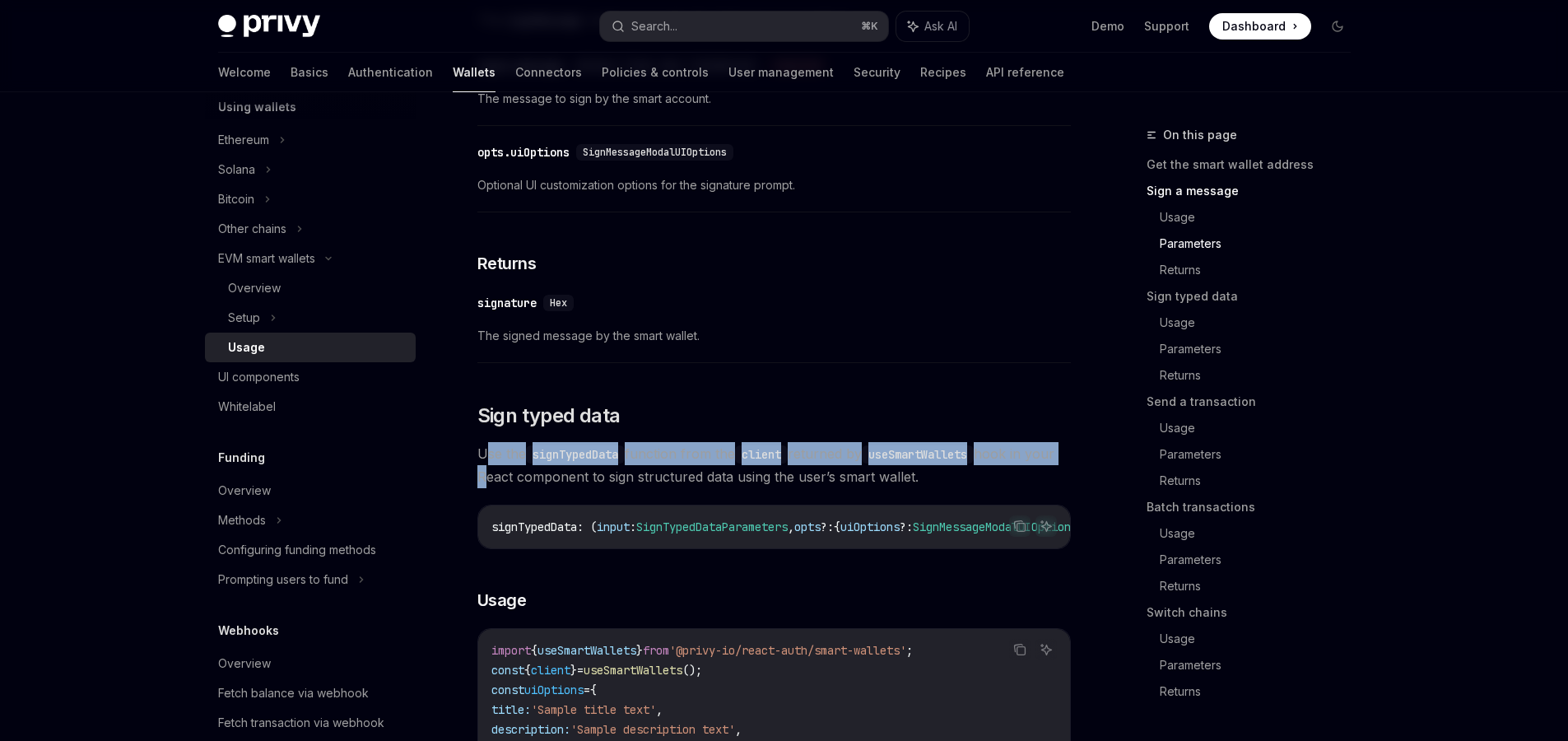
drag, startPoint x: 521, startPoint y: 471, endPoint x: 509, endPoint y: 498, distance: 29.5
click at [509, 488] on span "Use the signTypedData function from the client returned by useSmartWallets hook…" at bounding box center [774, 465] width 594 height 46
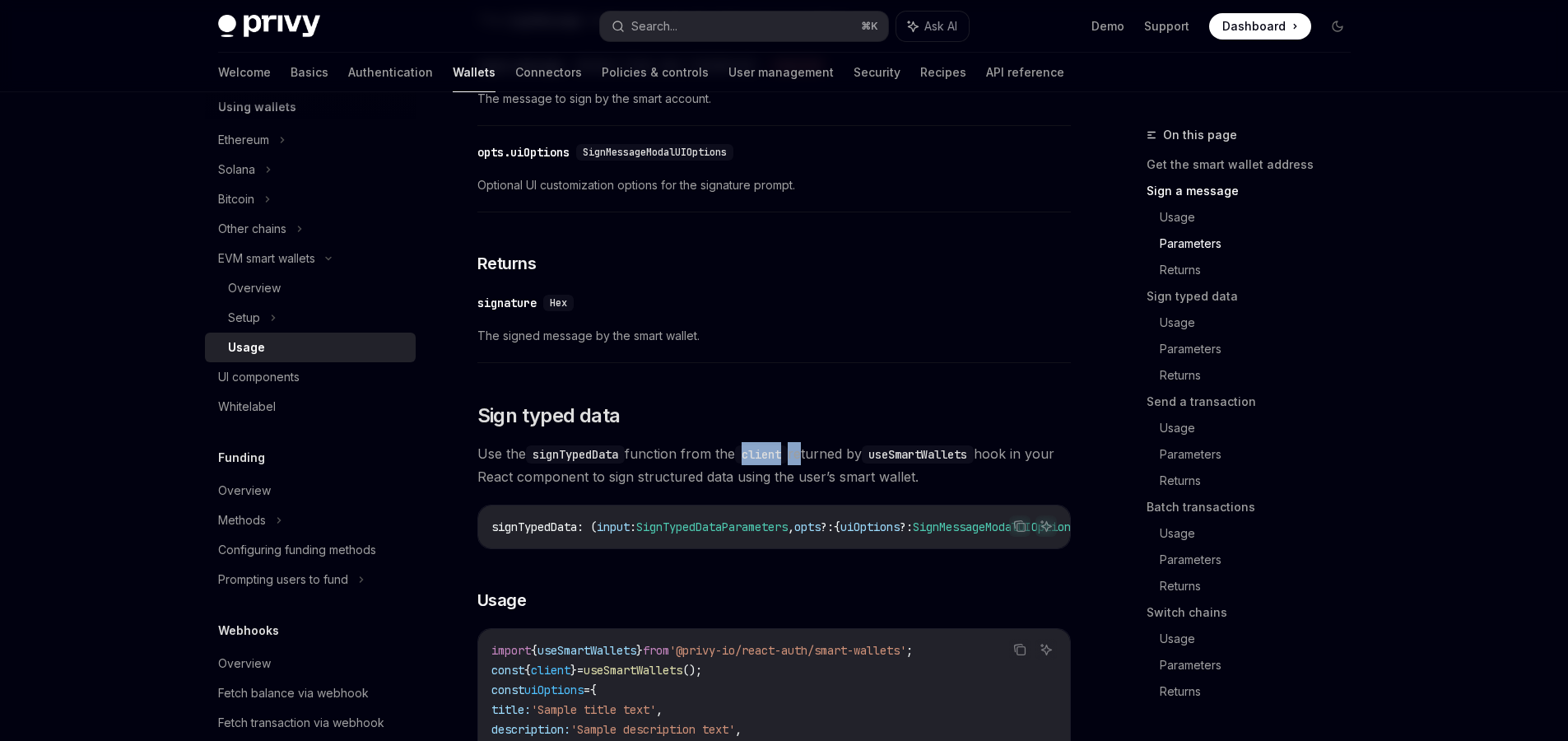
drag, startPoint x: 770, startPoint y: 474, endPoint x: 811, endPoint y: 478, distance: 41.2
click at [811, 478] on span "Use the signTypedData function from the client returned by useSmartWallets hook…" at bounding box center [774, 465] width 594 height 46
drag, startPoint x: 818, startPoint y: 472, endPoint x: 982, endPoint y: 498, distance: 166.0
click at [982, 488] on span "Use the signTypedData function from the client returned by useSmartWallets hook…" at bounding box center [774, 465] width 594 height 46
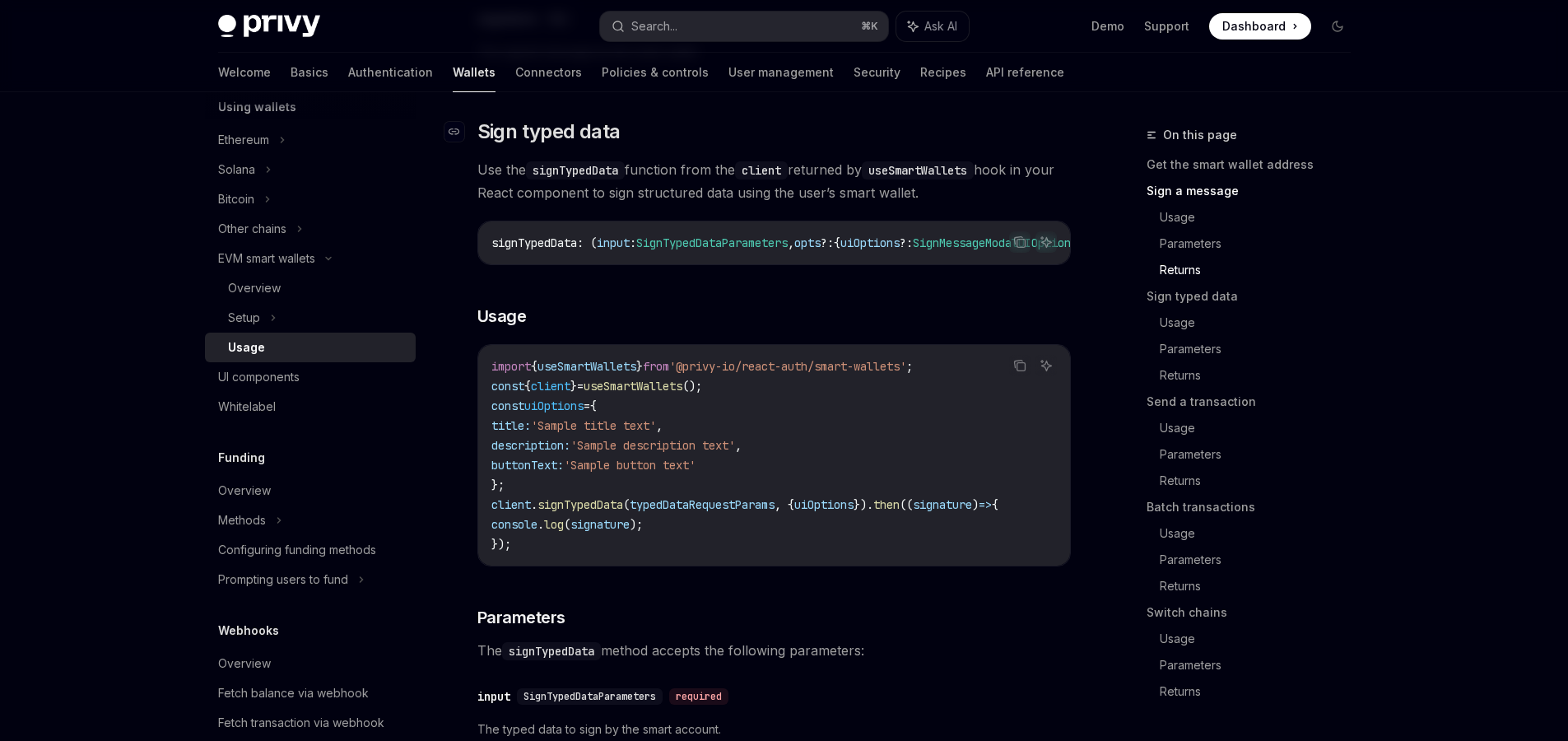
scroll to position [1456, 0]
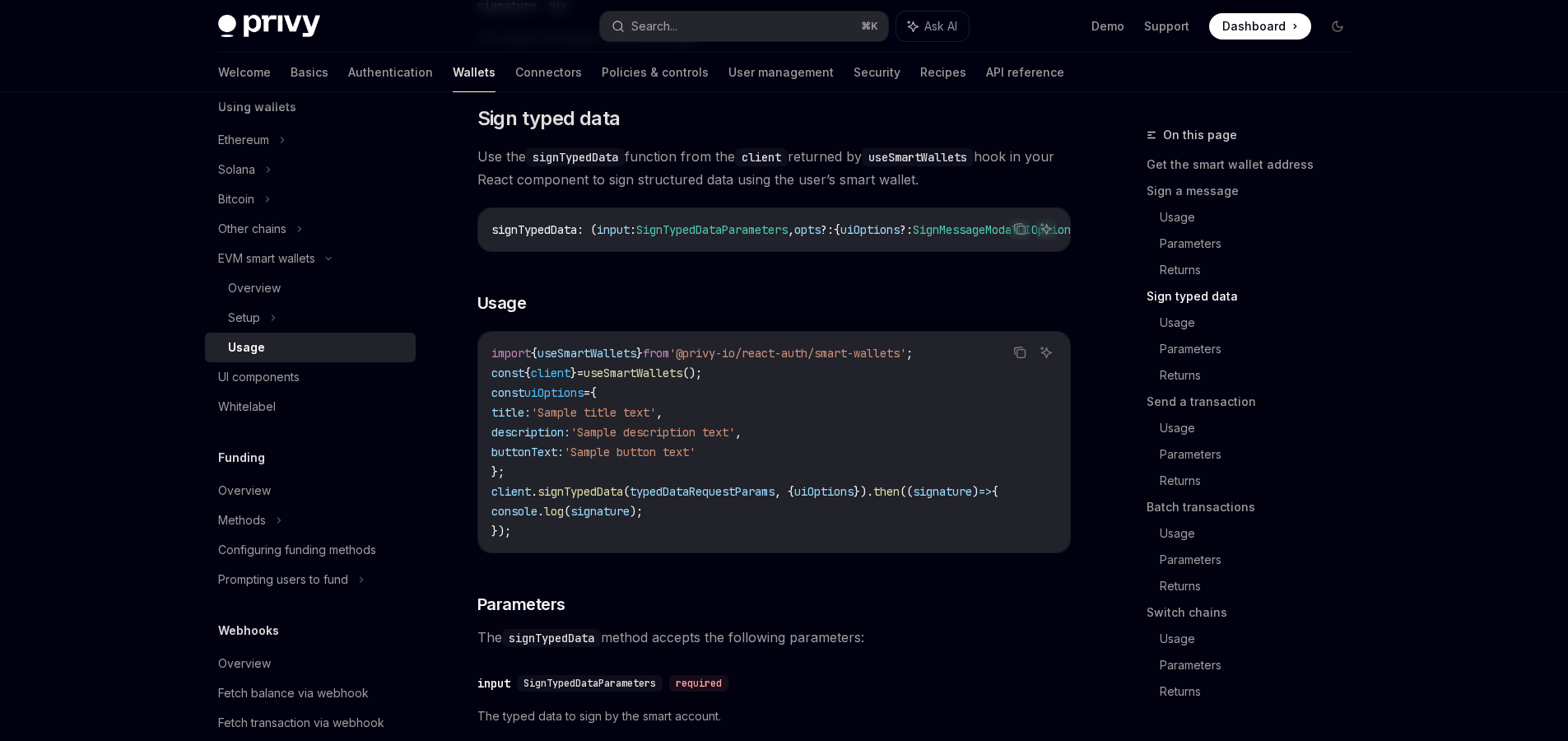
click at [583, 499] on span "signTypedData" at bounding box center [579, 491] width 85 height 14
copy span "signTypedData"
